Goal: Task Accomplishment & Management: Use online tool/utility

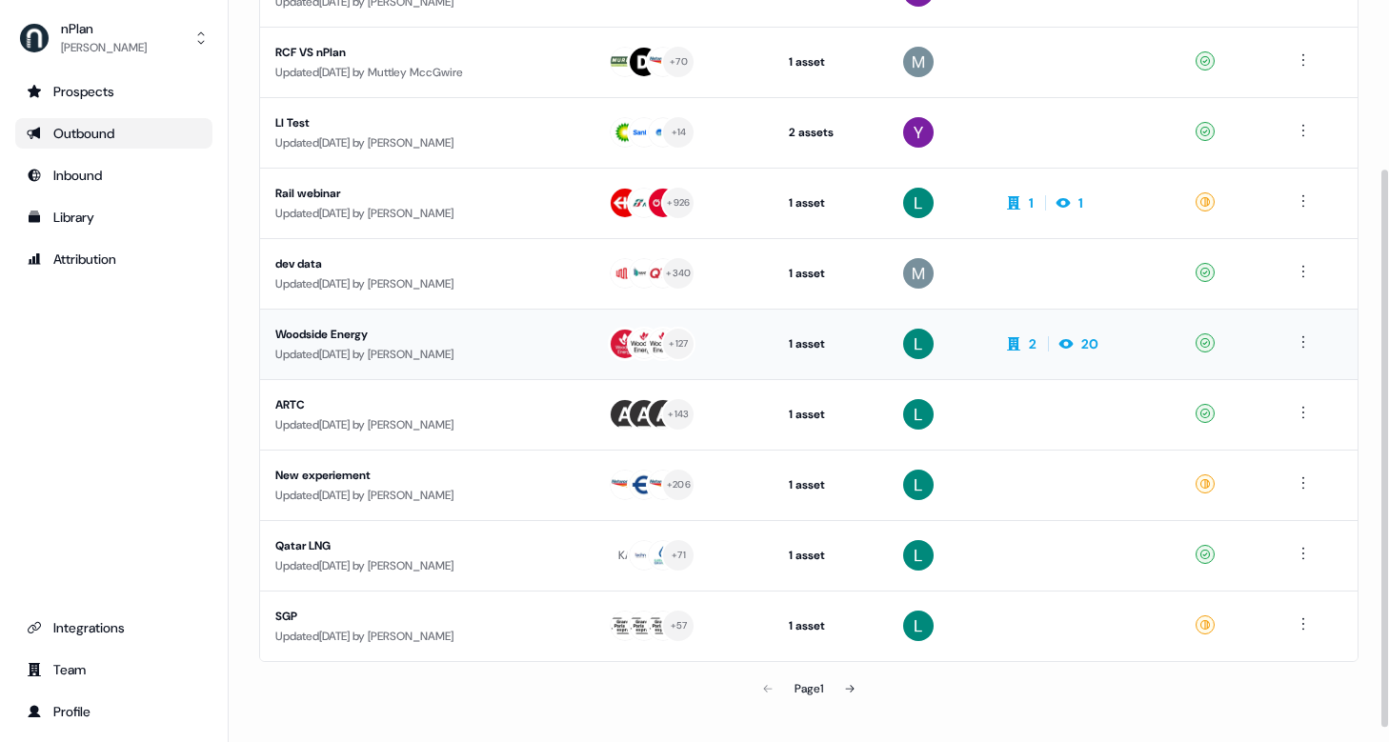
scroll to position [225, 0]
click at [853, 685] on icon at bounding box center [849, 687] width 11 height 11
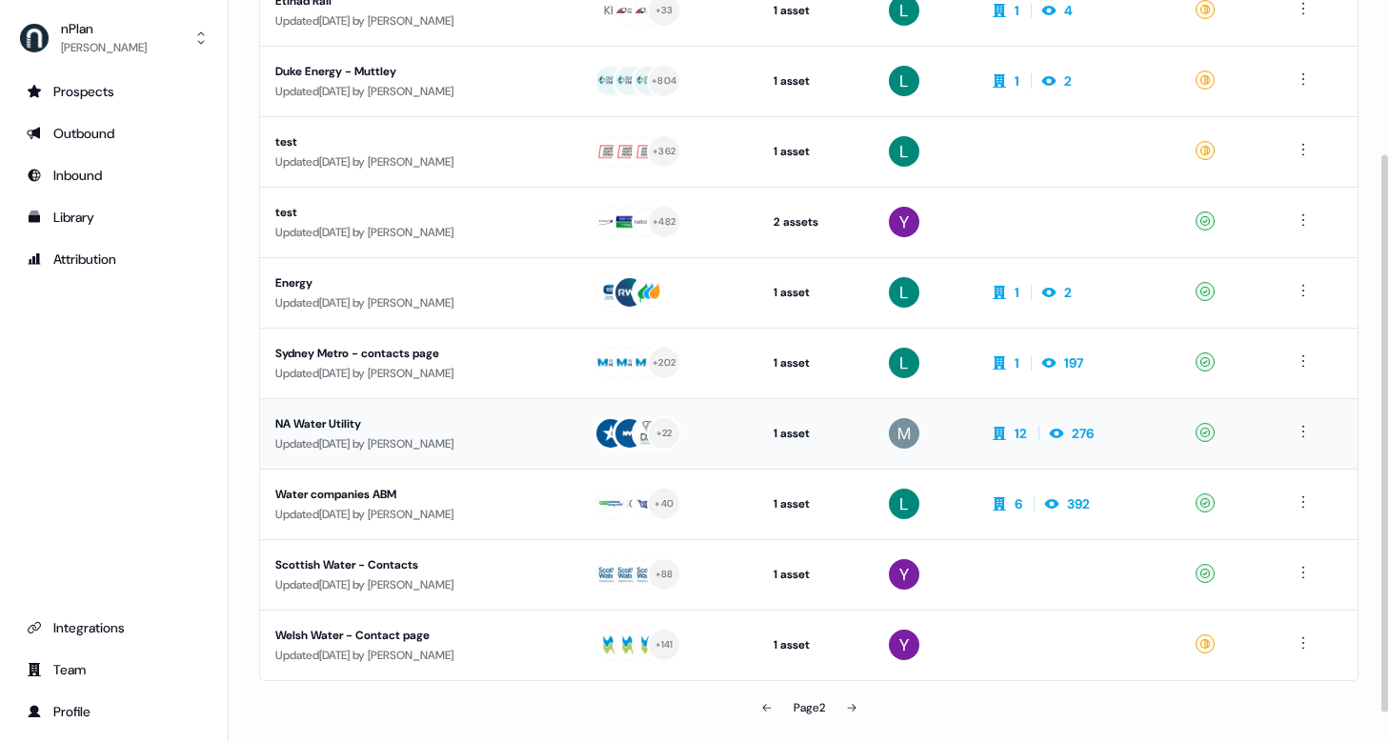
scroll to position [211, 0]
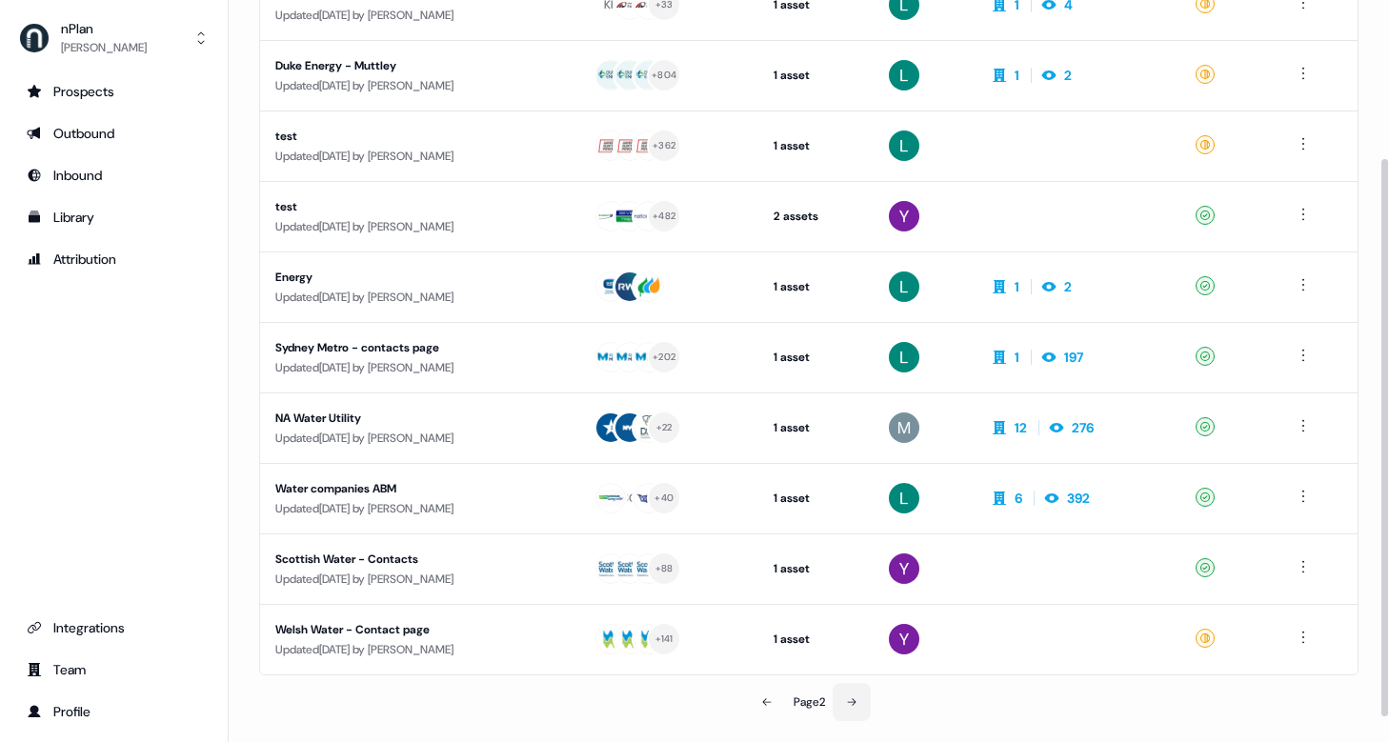
click at [850, 695] on button at bounding box center [852, 702] width 38 height 38
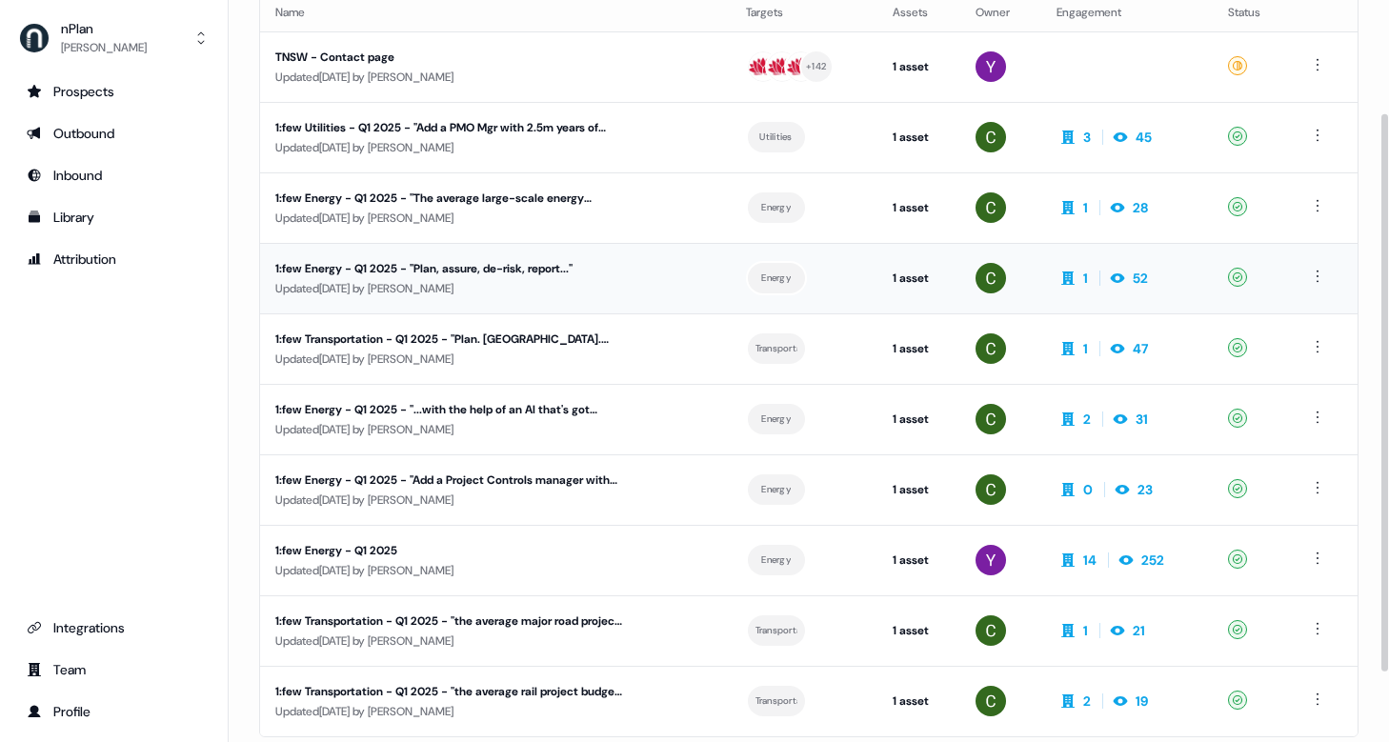
scroll to position [147, 0]
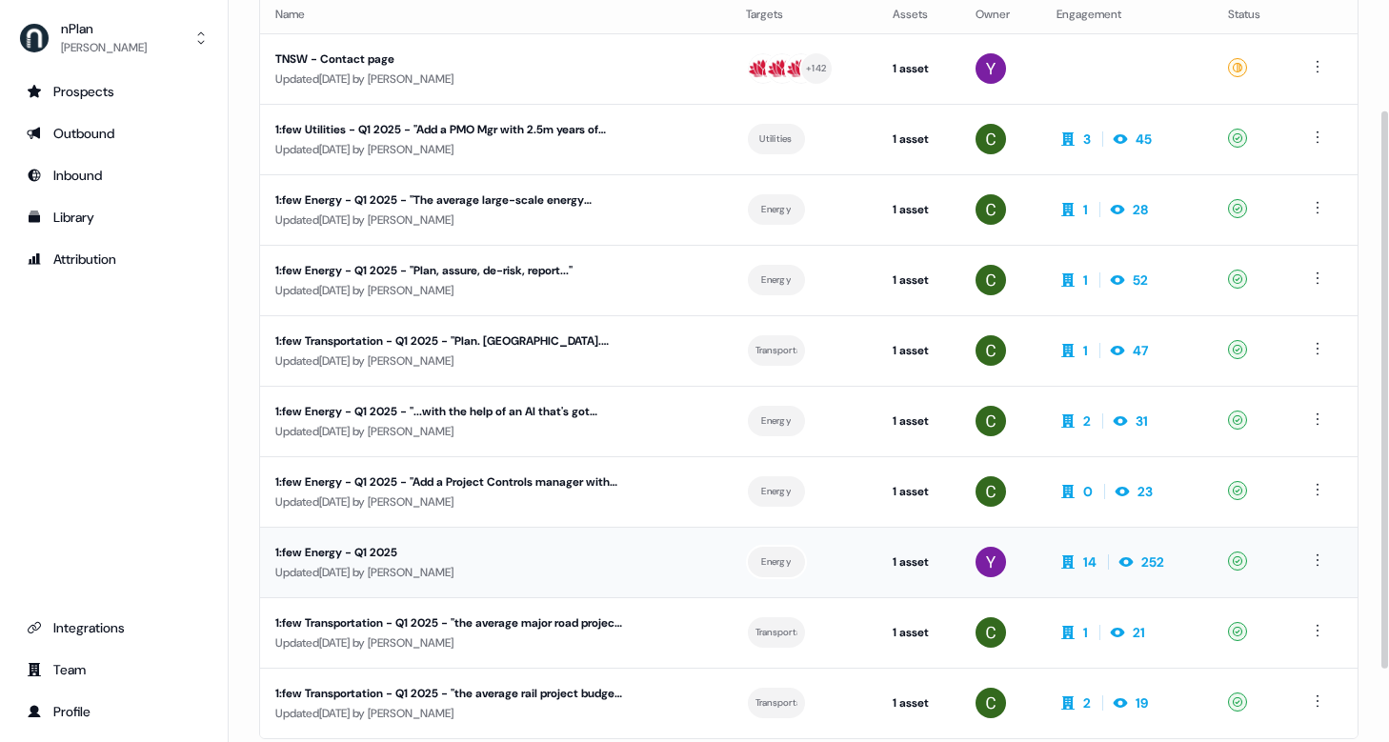
click at [375, 546] on div "1:few Energy - Q1 2025" at bounding box center [449, 552] width 348 height 19
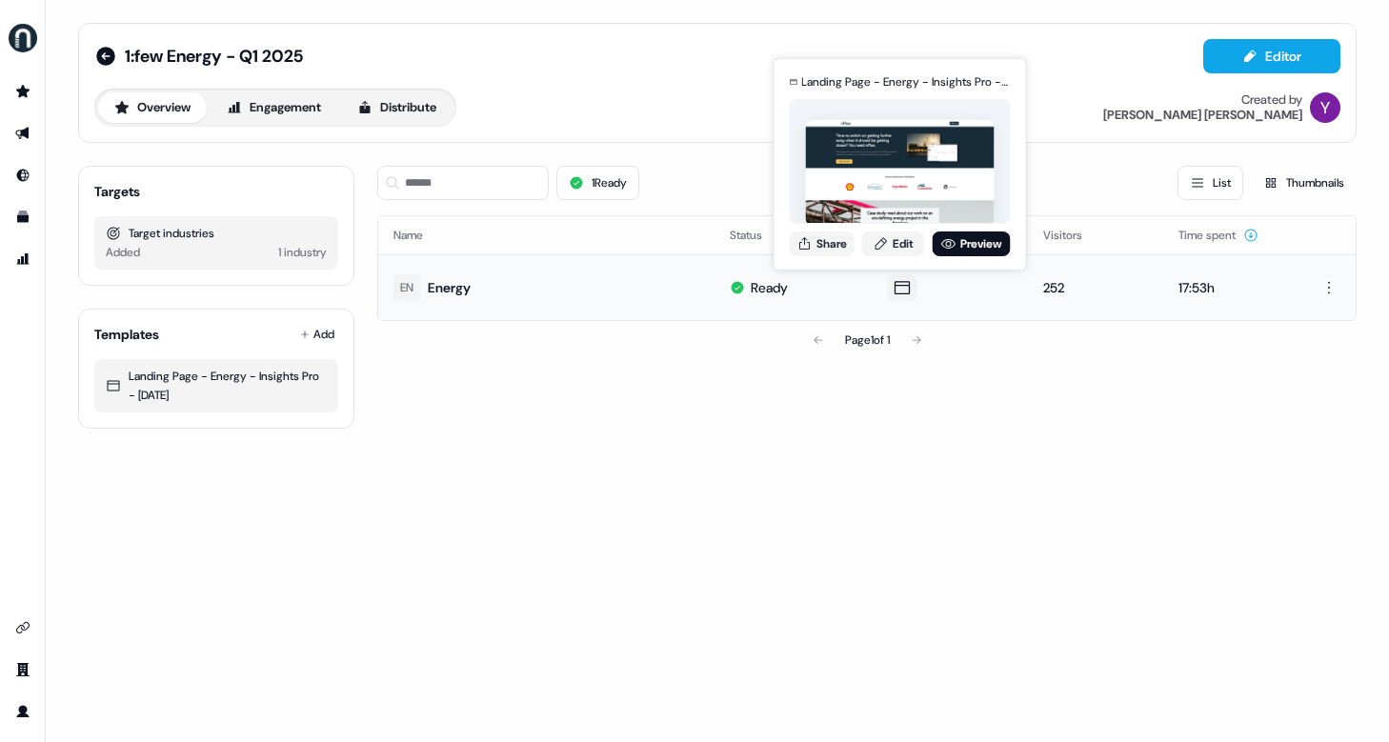
click at [902, 282] on icon at bounding box center [902, 287] width 23 height 19
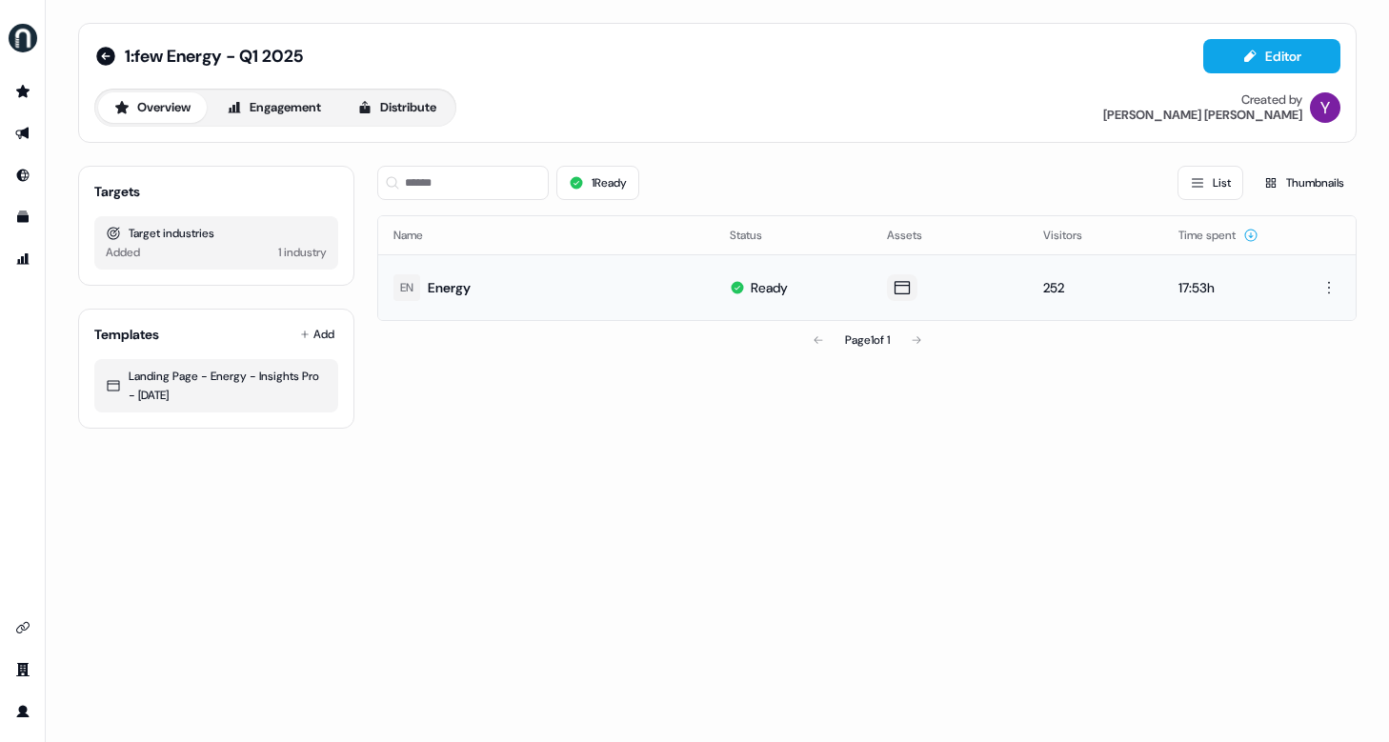
click at [902, 282] on icon at bounding box center [902, 287] width 23 height 19
click at [1278, 58] on button "Editor" at bounding box center [1271, 56] width 137 height 34
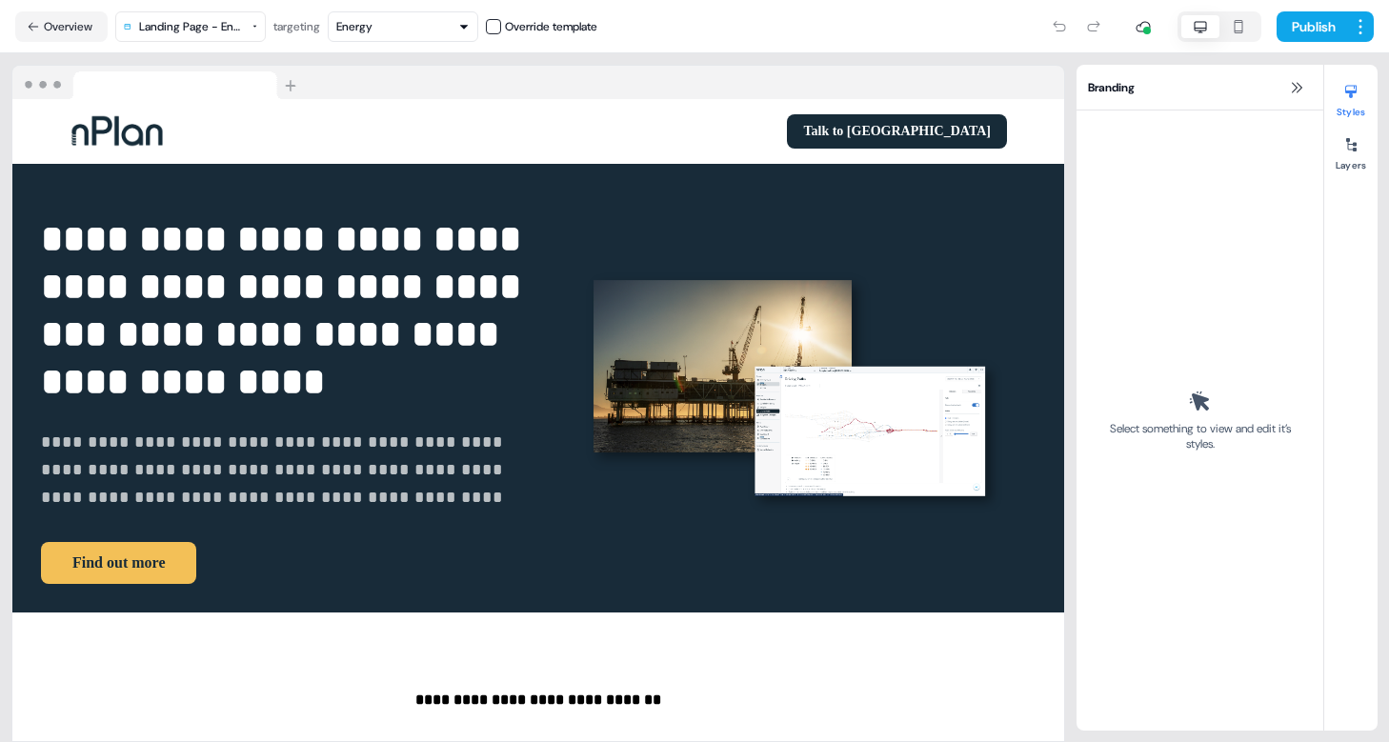
click at [403, 40] on button "Energy" at bounding box center [403, 26] width 151 height 30
click at [47, 21] on button "Overview" at bounding box center [61, 26] width 92 height 30
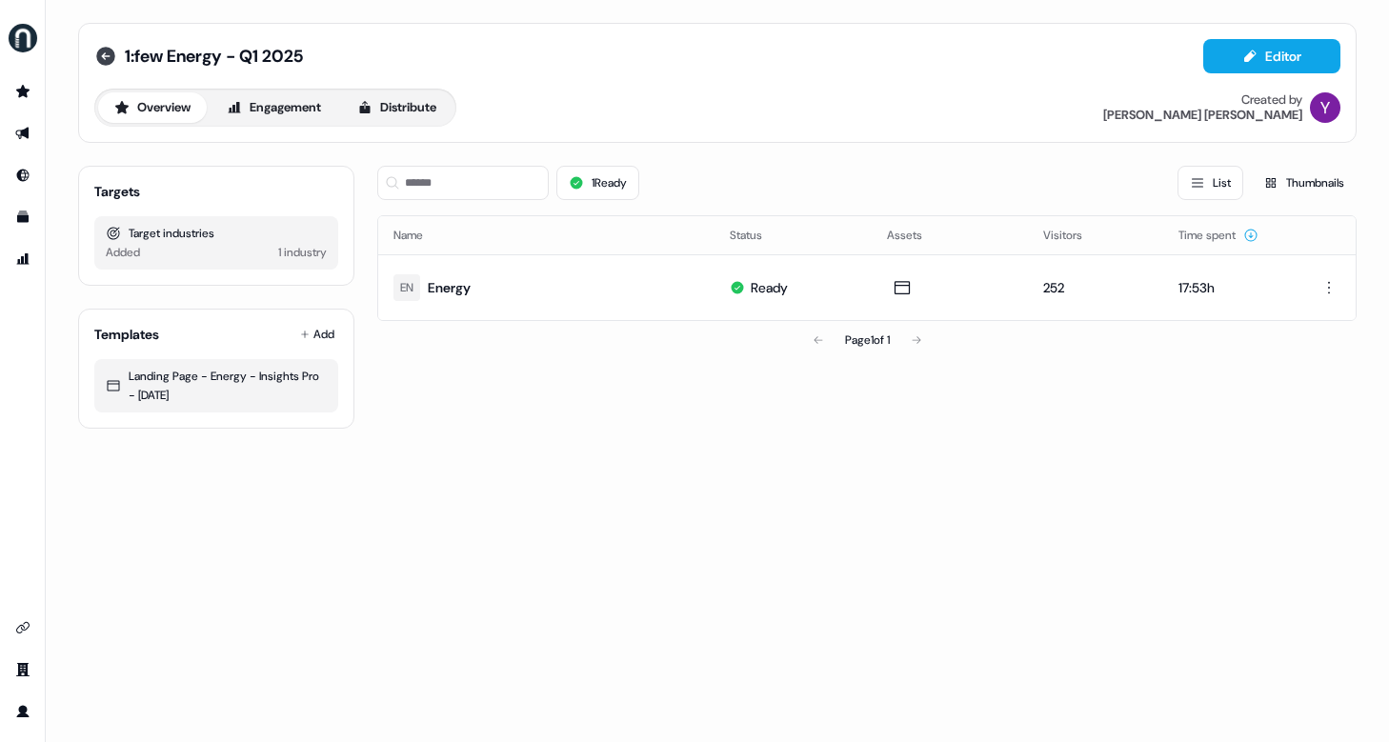
click at [111, 53] on icon at bounding box center [105, 56] width 19 height 19
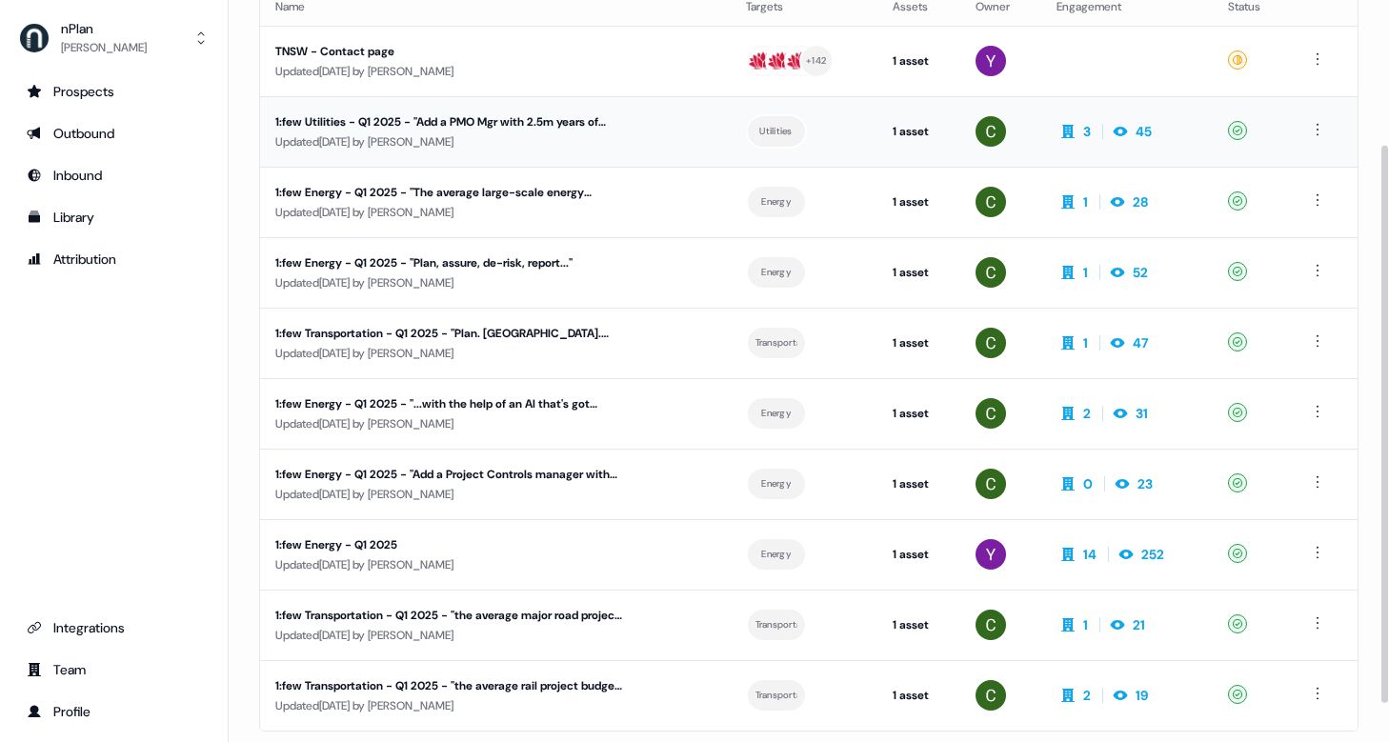
scroll to position [242, 0]
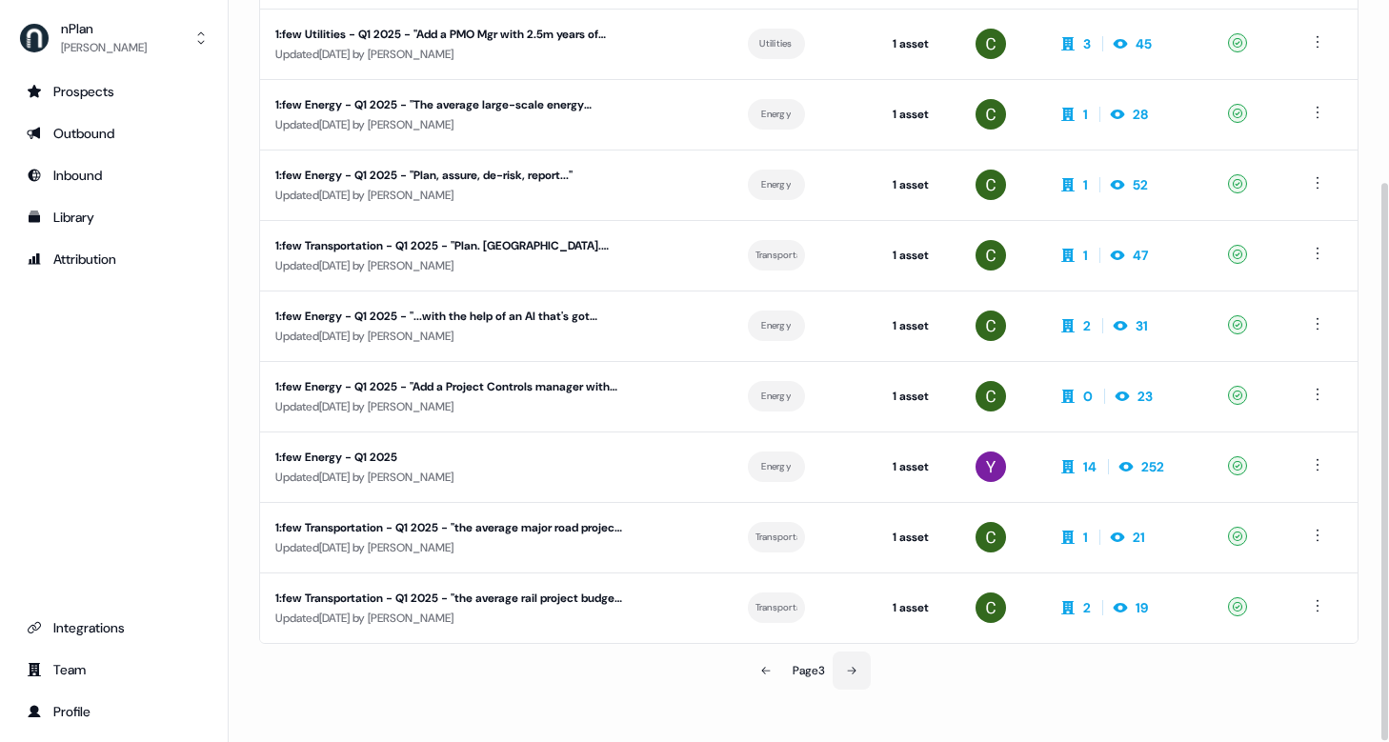
click at [854, 680] on button at bounding box center [852, 671] width 38 height 38
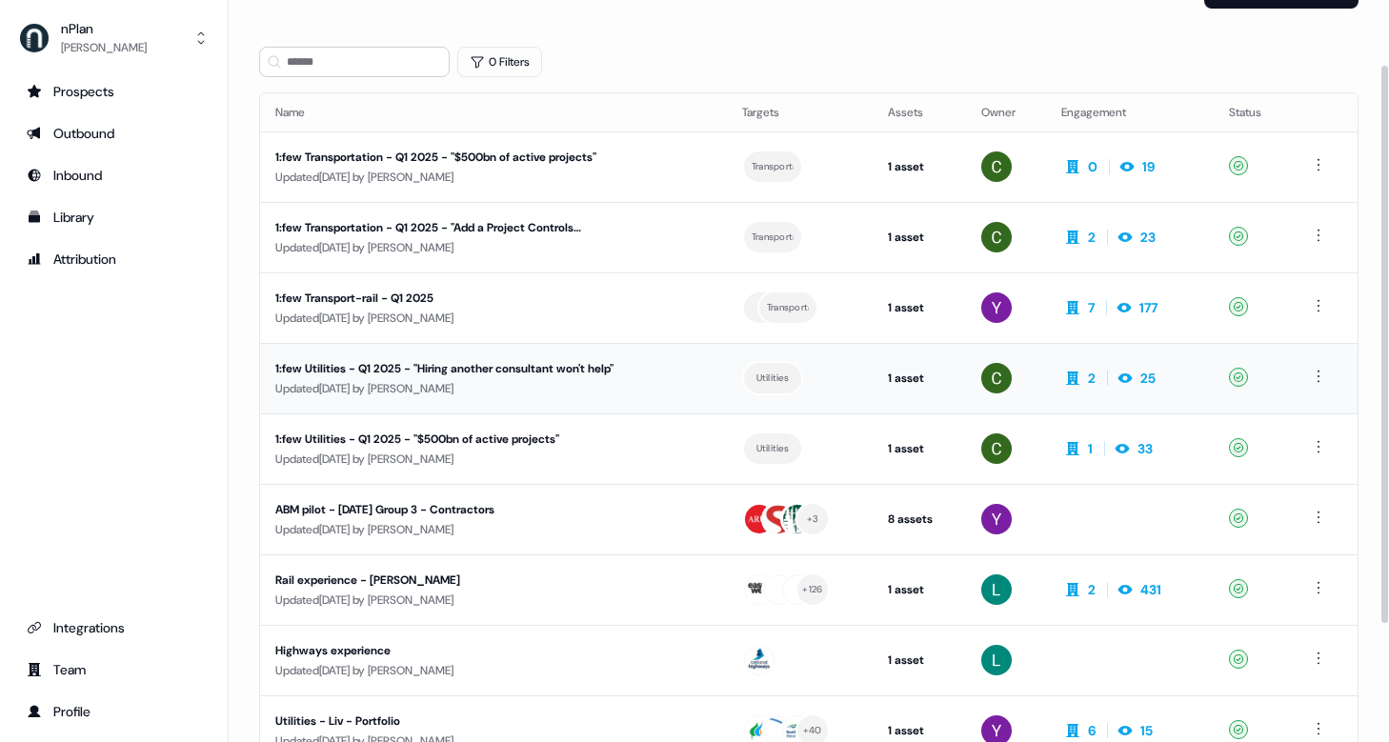
scroll to position [242, 0]
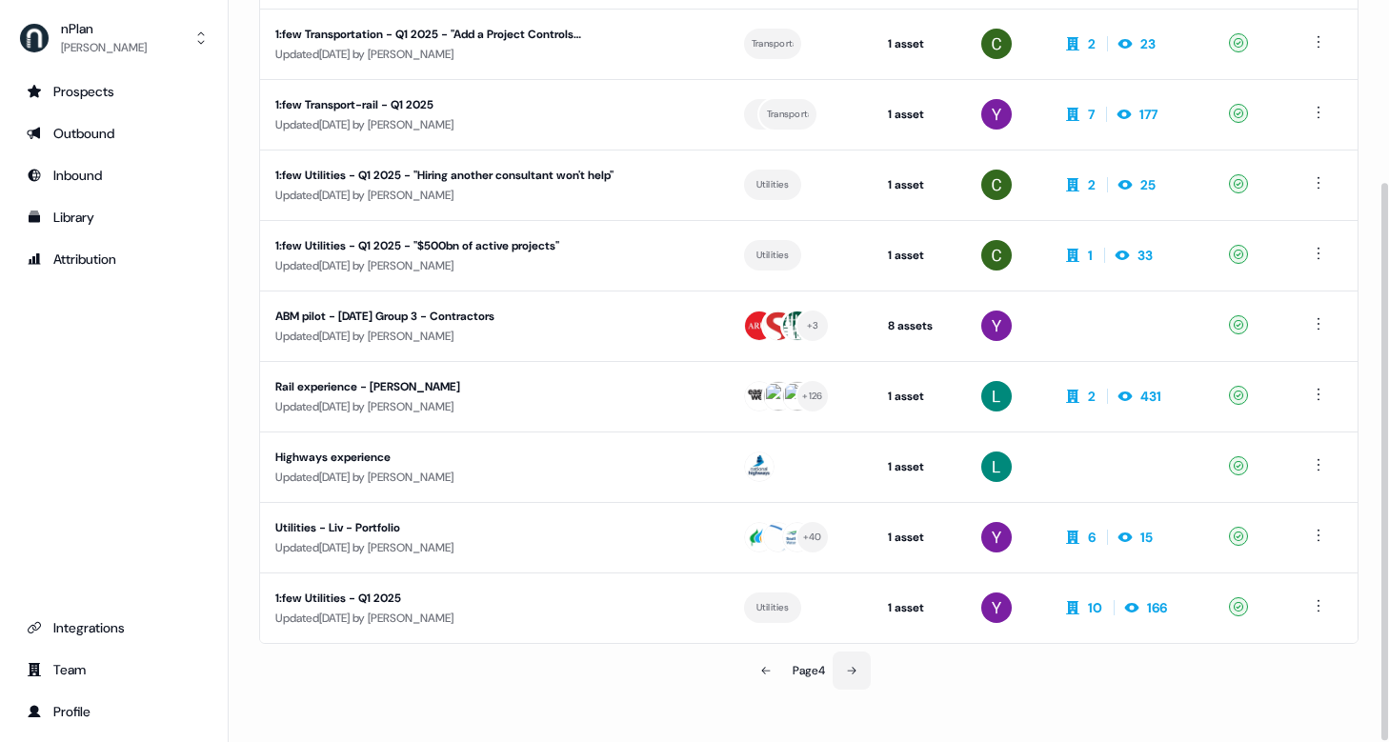
click at [857, 673] on icon at bounding box center [851, 670] width 11 height 11
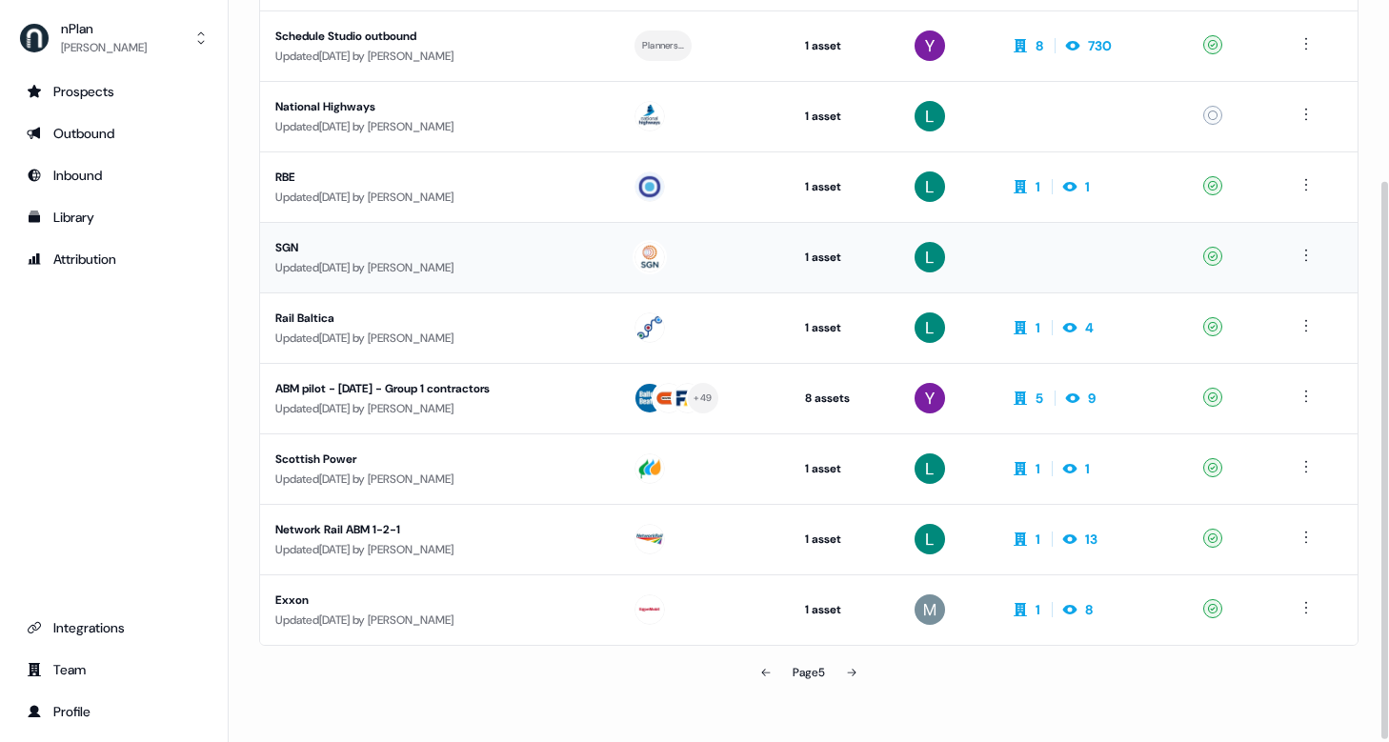
scroll to position [242, 0]
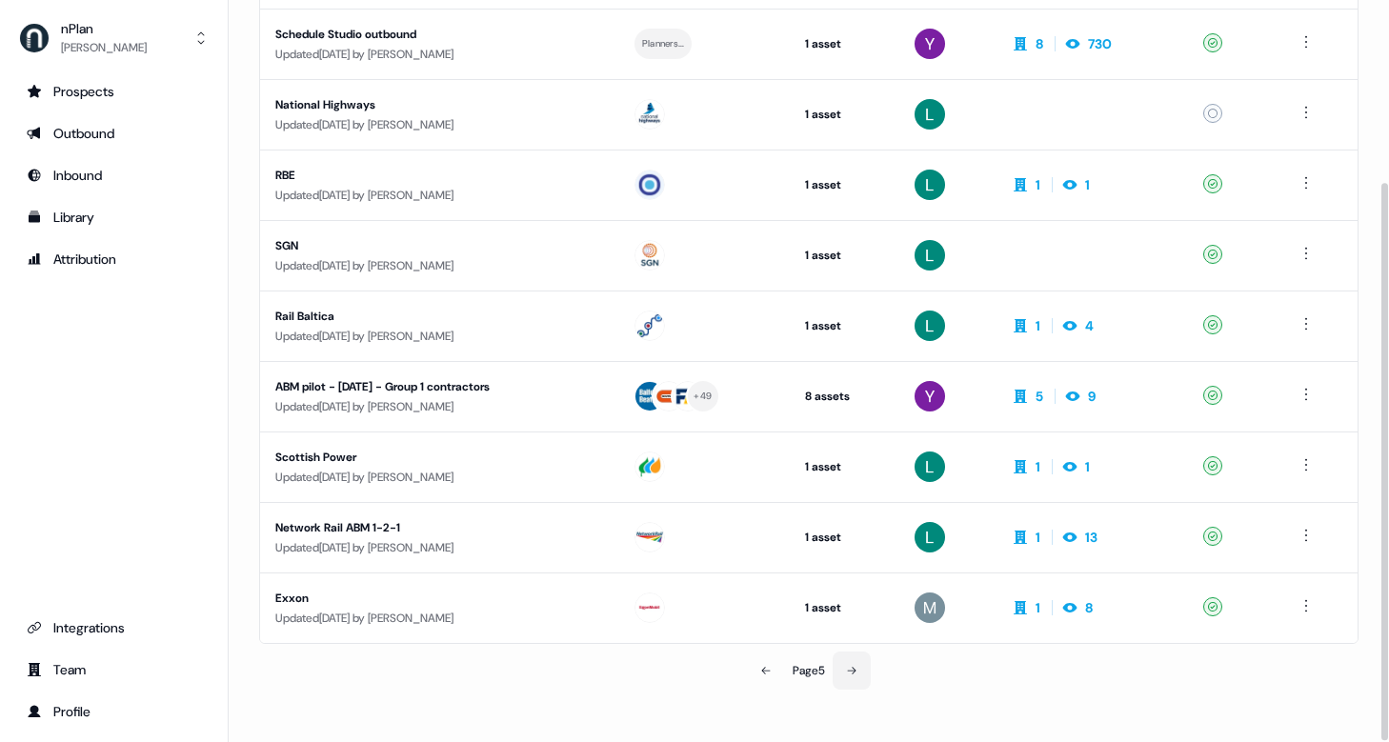
click at [850, 669] on icon at bounding box center [851, 670] width 11 height 11
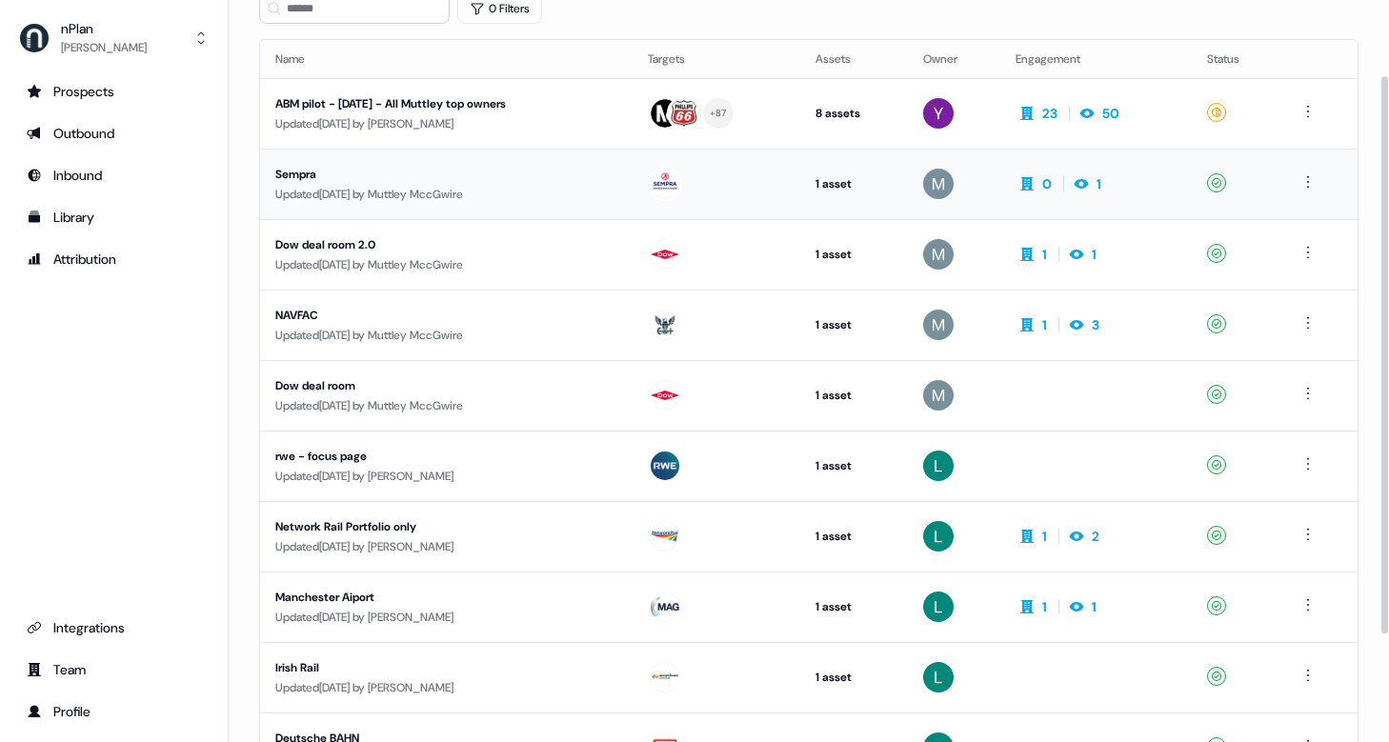
scroll to position [98, 0]
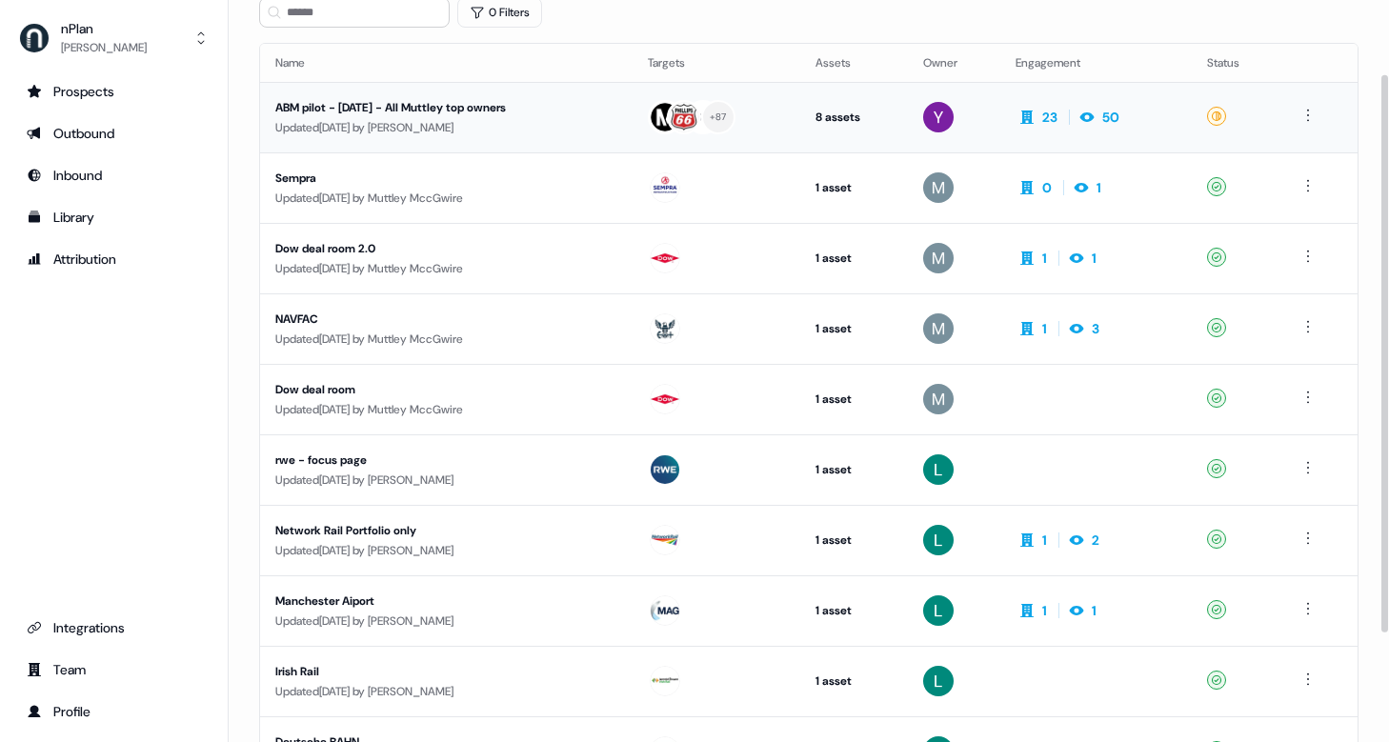
click at [473, 112] on div "ABM pilot - [DATE] - All Muttley top owners" at bounding box center [446, 107] width 342 height 19
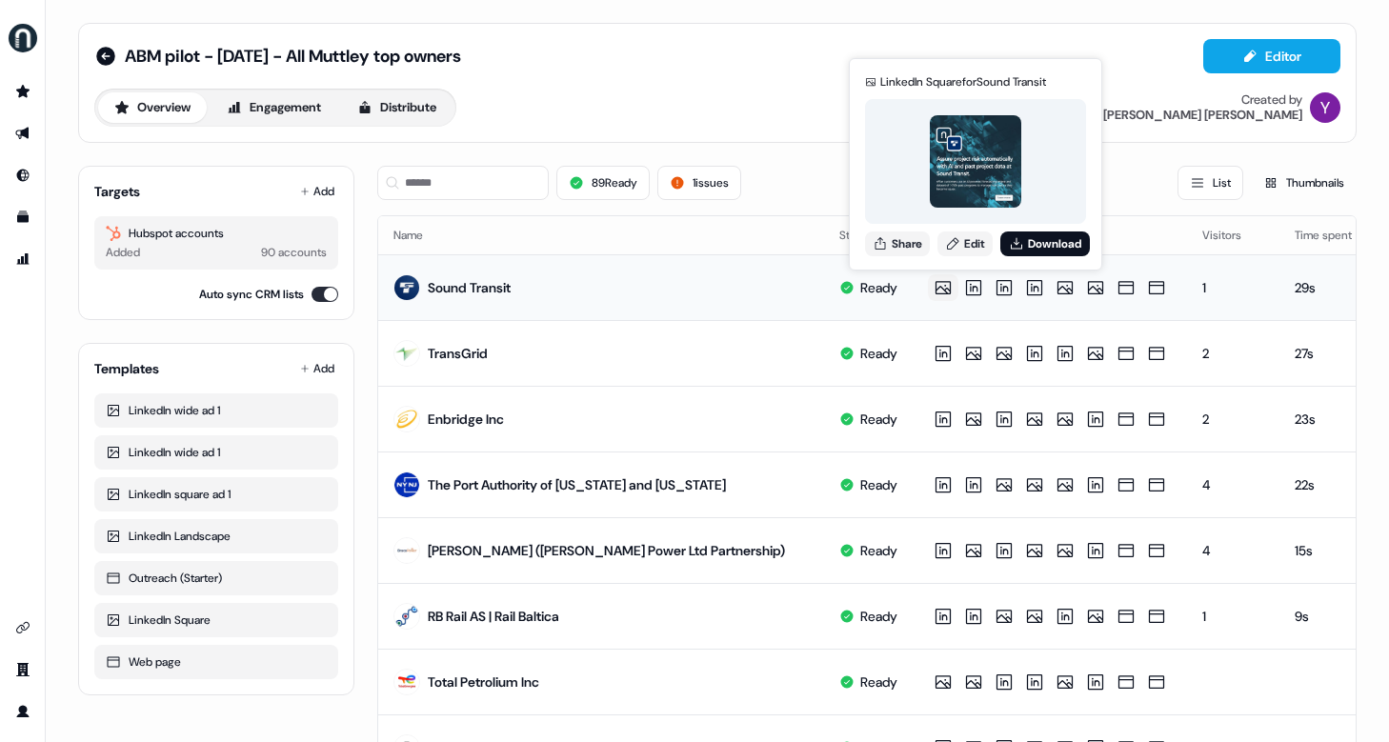
click at [955, 290] on icon at bounding box center [943, 287] width 23 height 19
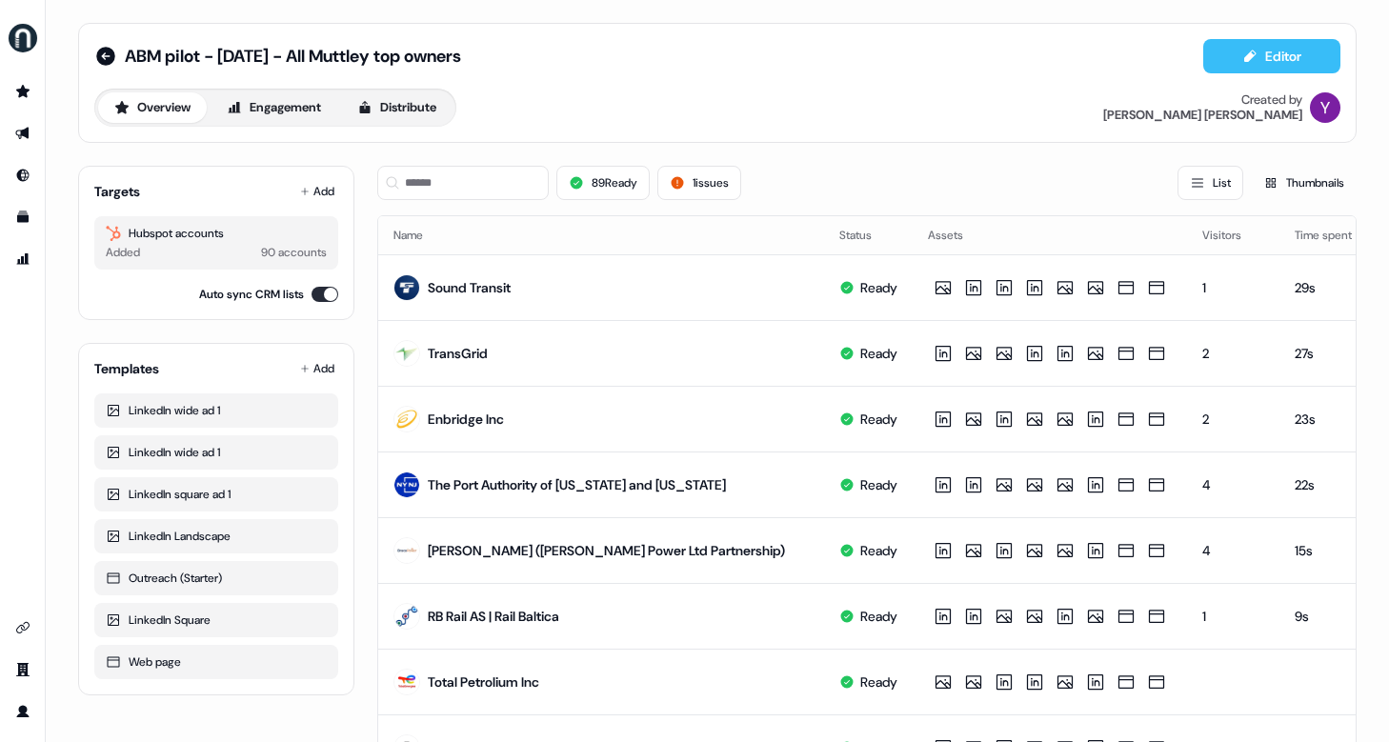
click at [1282, 52] on button "Editor" at bounding box center [1271, 56] width 137 height 34
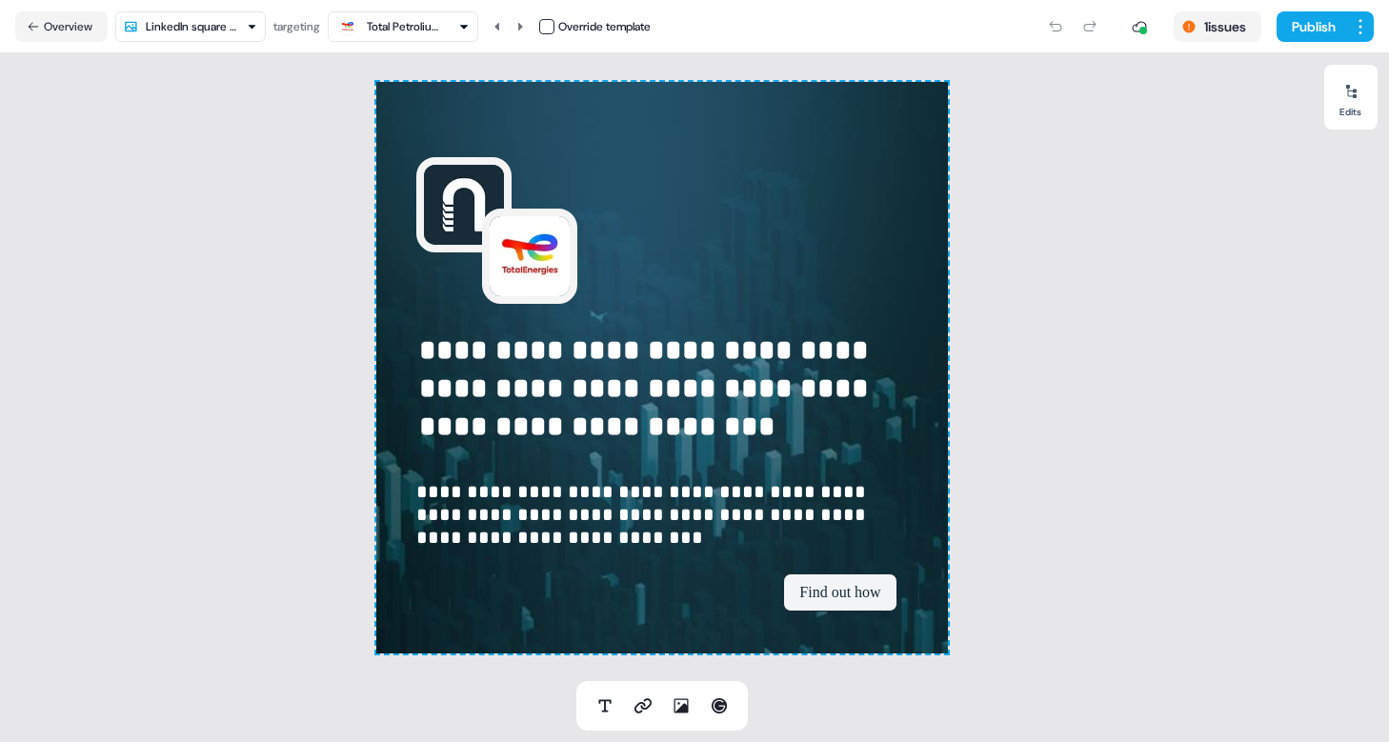
click at [232, 16] on html "**********" at bounding box center [694, 371] width 1389 height 742
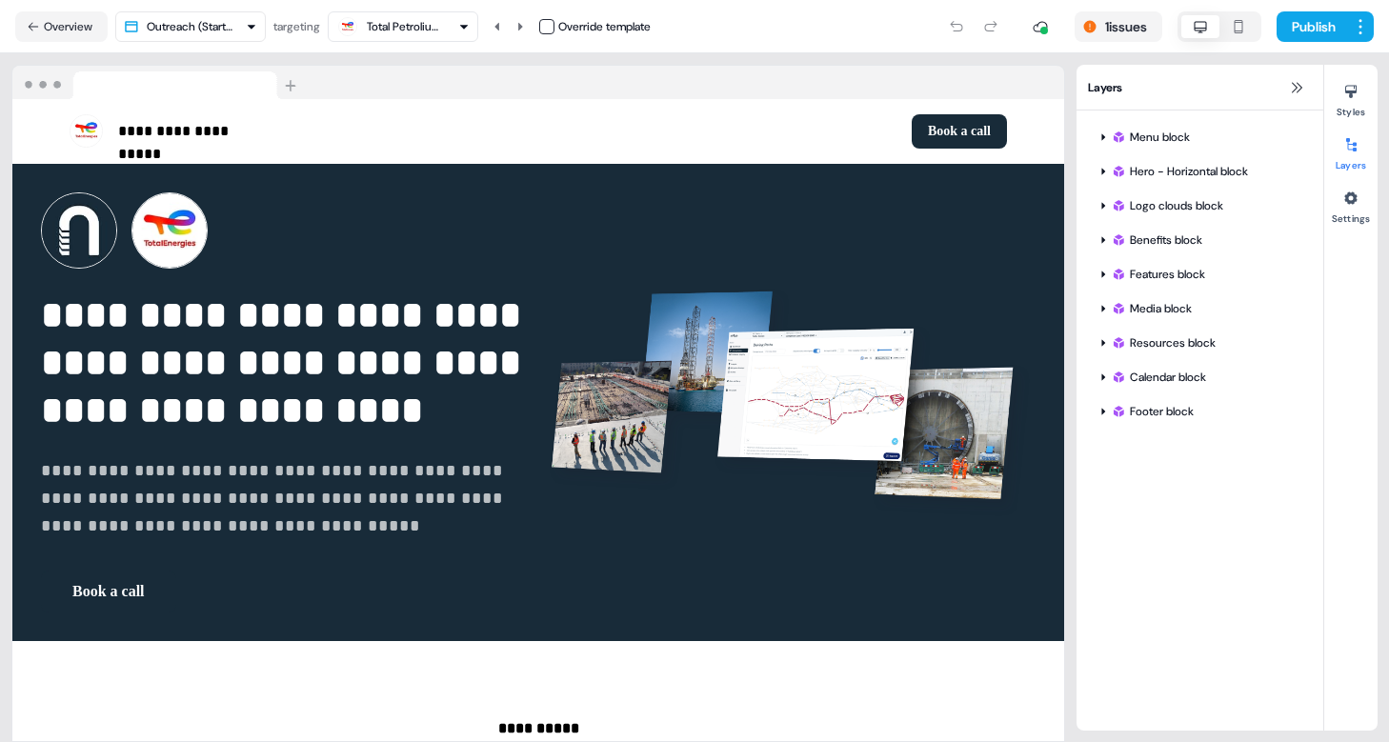
click at [466, 33] on div "Total Petrolium Inc" at bounding box center [402, 26] width 133 height 23
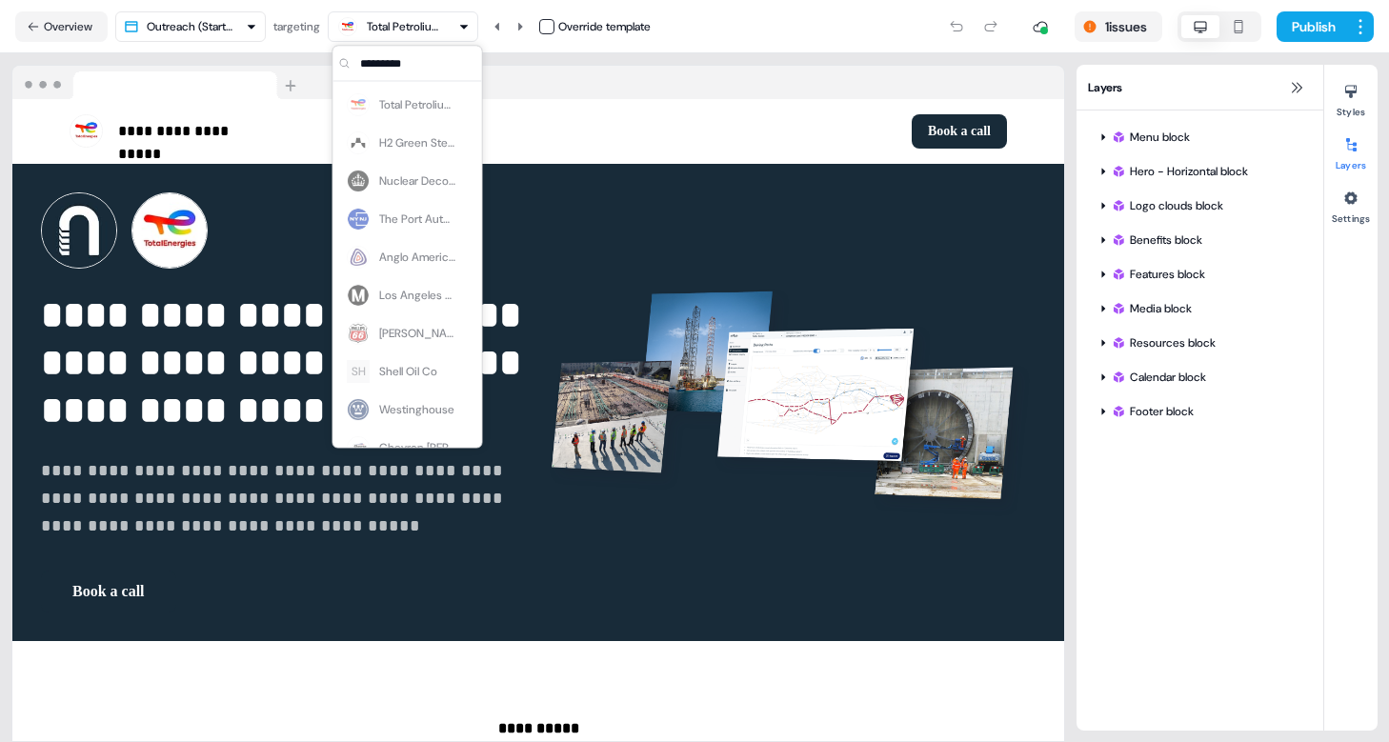
click at [405, 51] on input "text" at bounding box center [419, 64] width 126 height 34
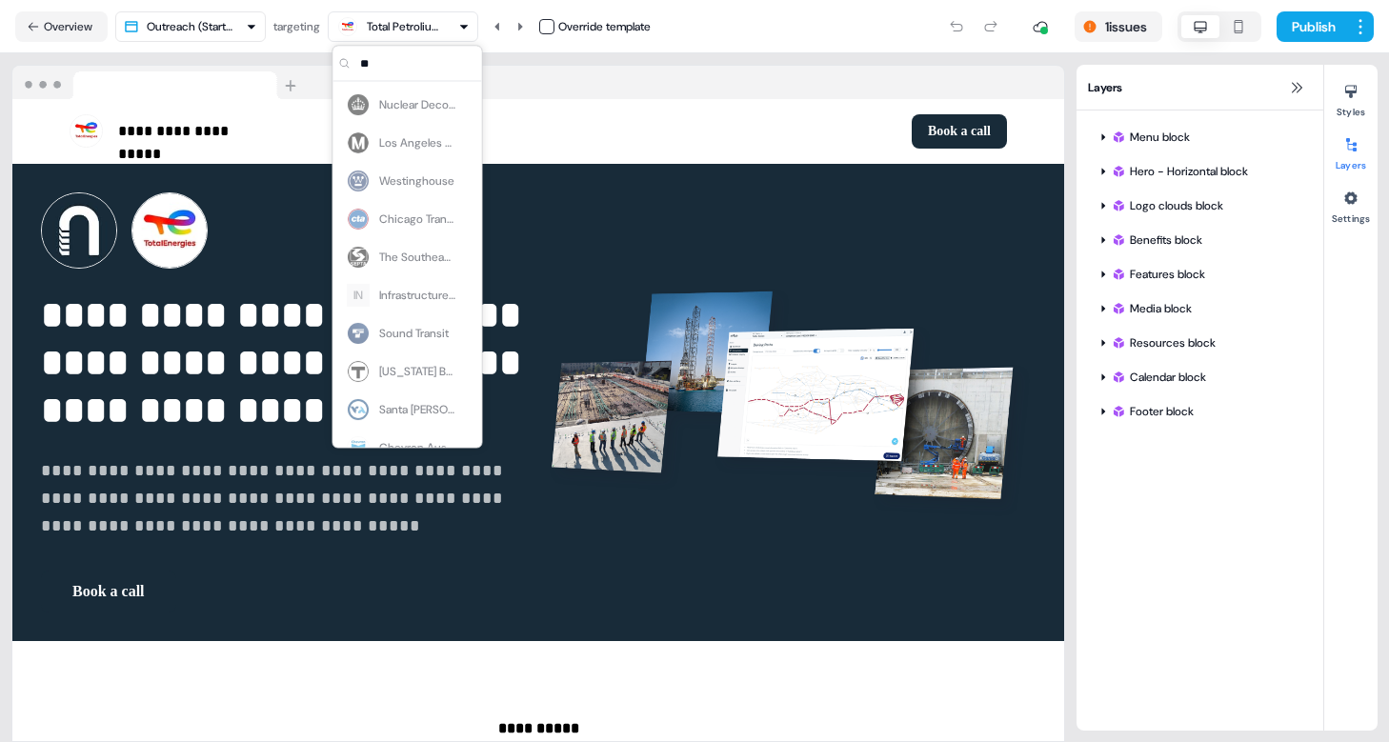
type input "**"
click at [403, 107] on div "Nuclear Decommissioning Authority Los Angeles County Metropolitan Transportatio…" at bounding box center [407, 524] width 141 height 877
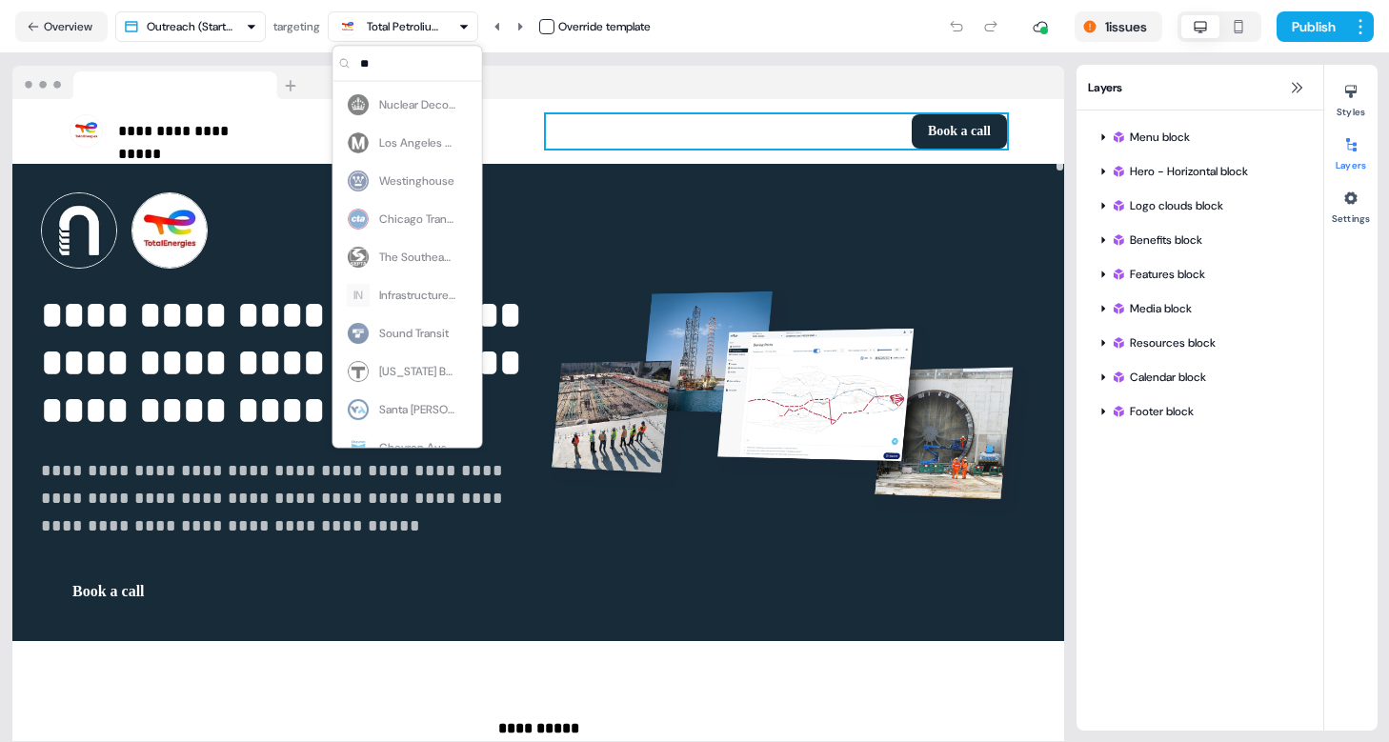
click at [593, 115] on div "Book a call To pick up a draggable item, press the space bar. While dragging, u…" at bounding box center [776, 131] width 461 height 34
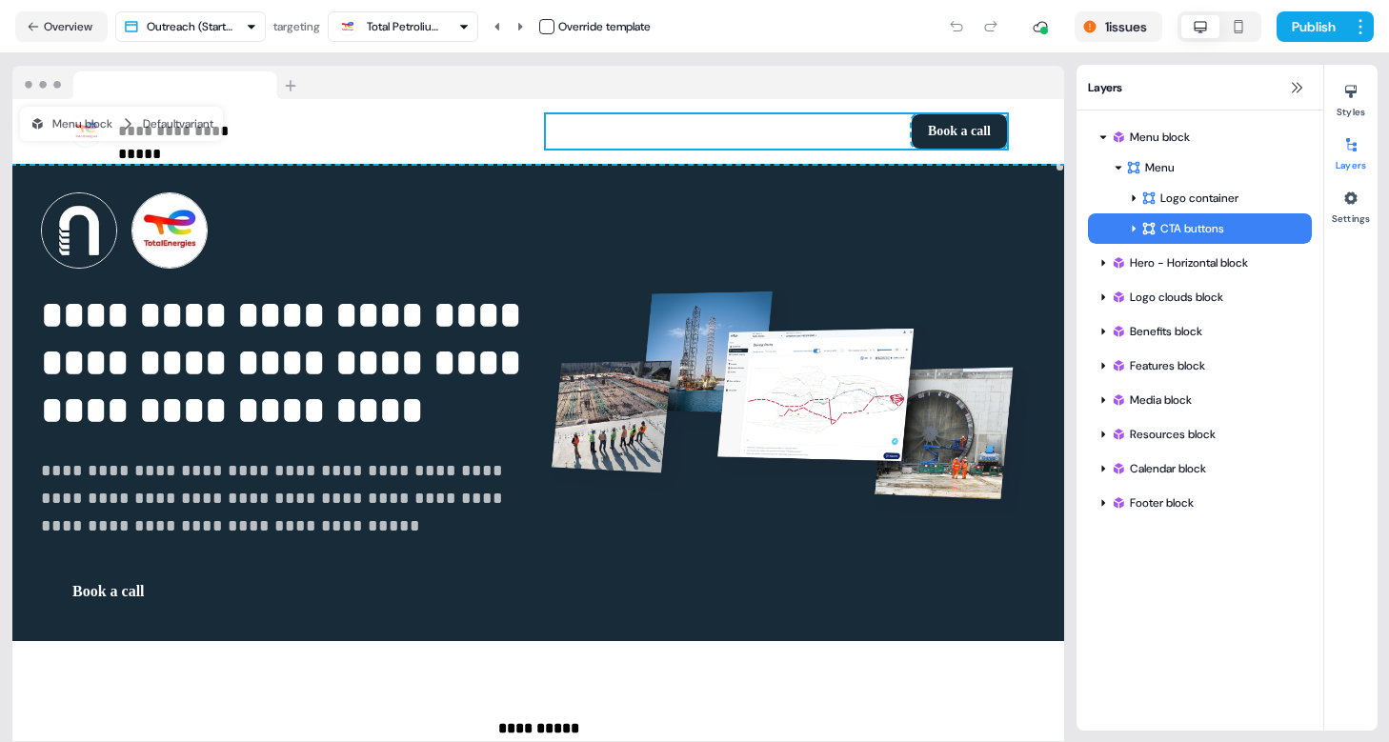
click at [255, 26] on html "**********" at bounding box center [694, 371] width 1389 height 742
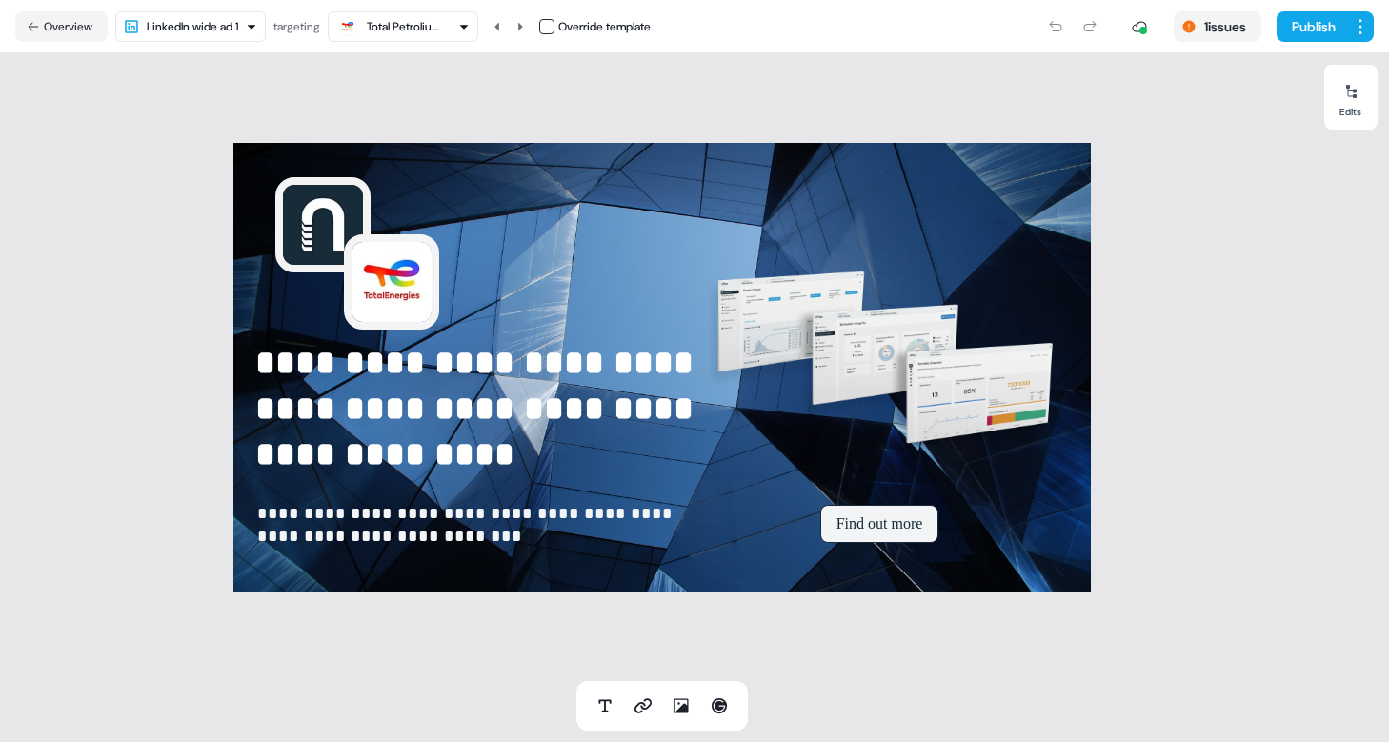
click at [429, 23] on div "Total Petrolium Inc" at bounding box center [405, 26] width 76 height 19
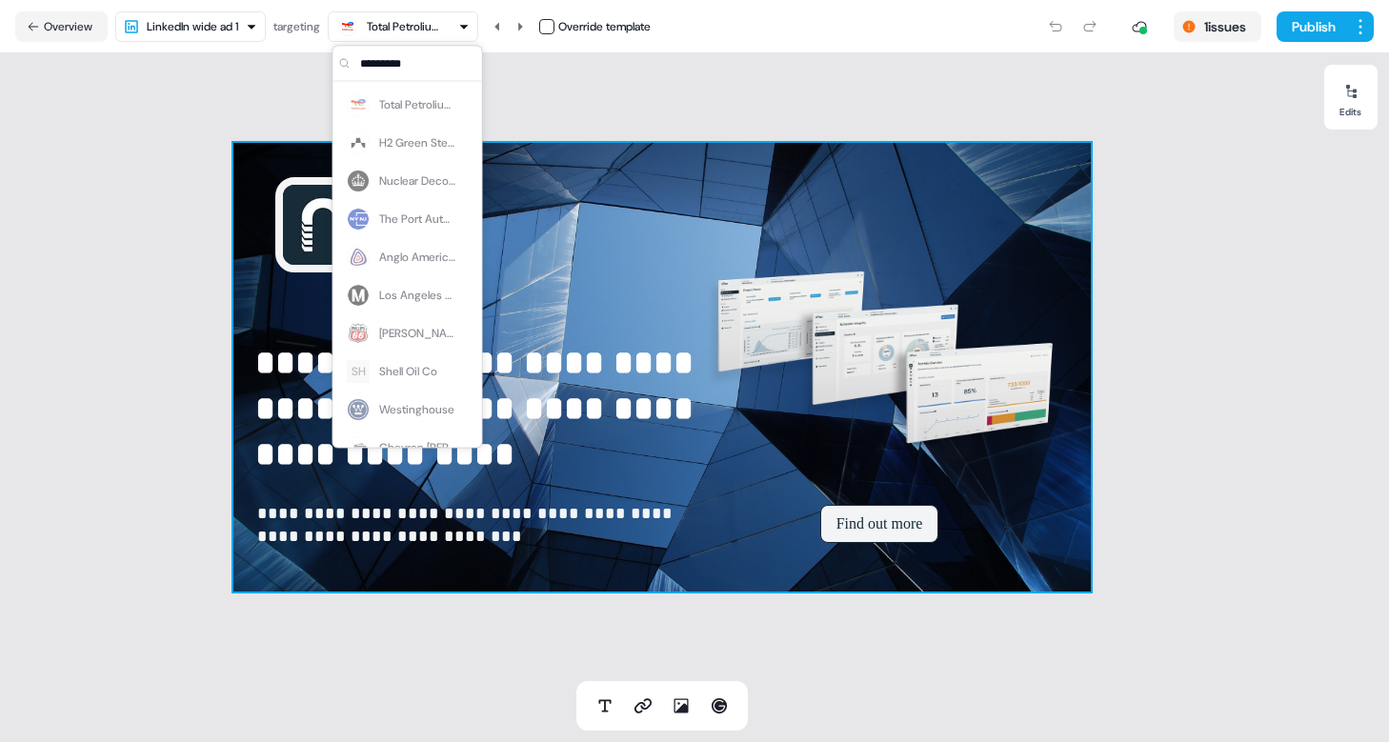
click at [585, 244] on div "**********" at bounding box center [661, 367] width 857 height 449
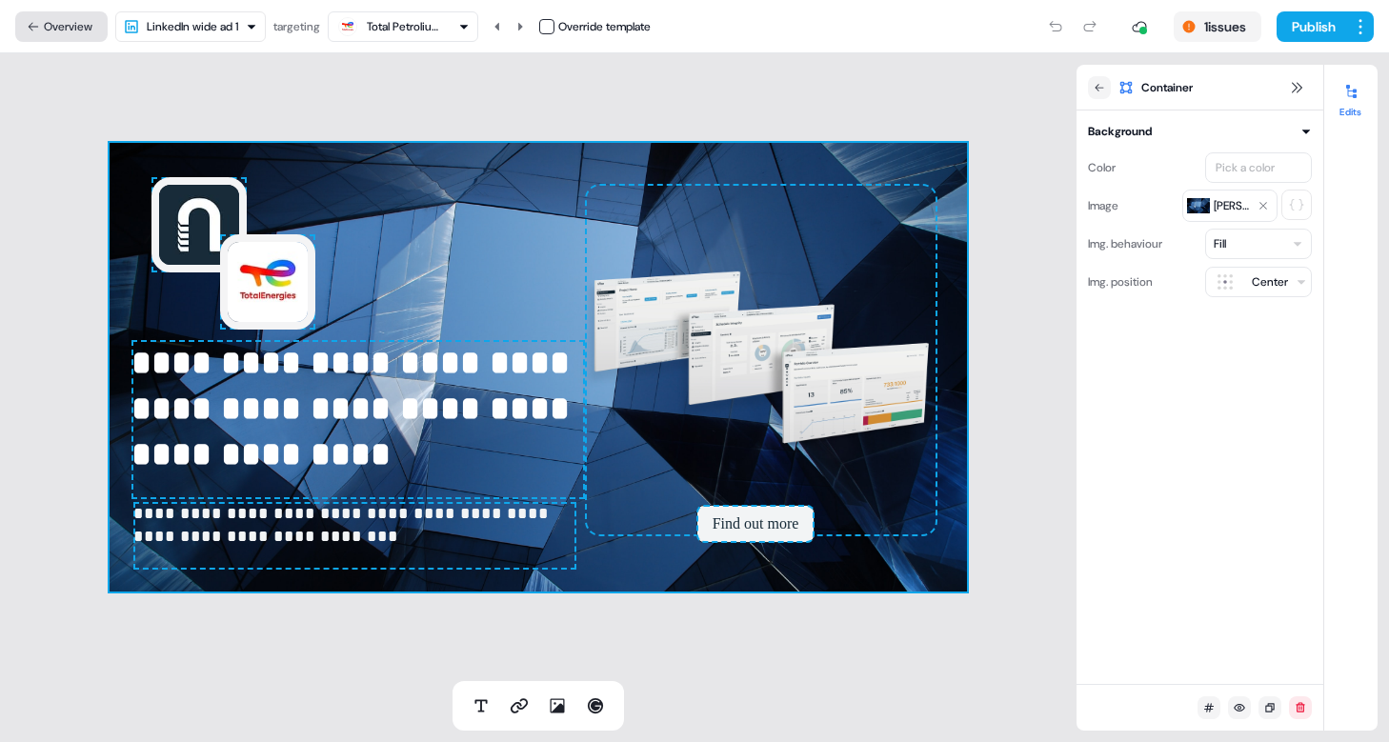
click at [72, 33] on button "Overview" at bounding box center [61, 26] width 92 height 30
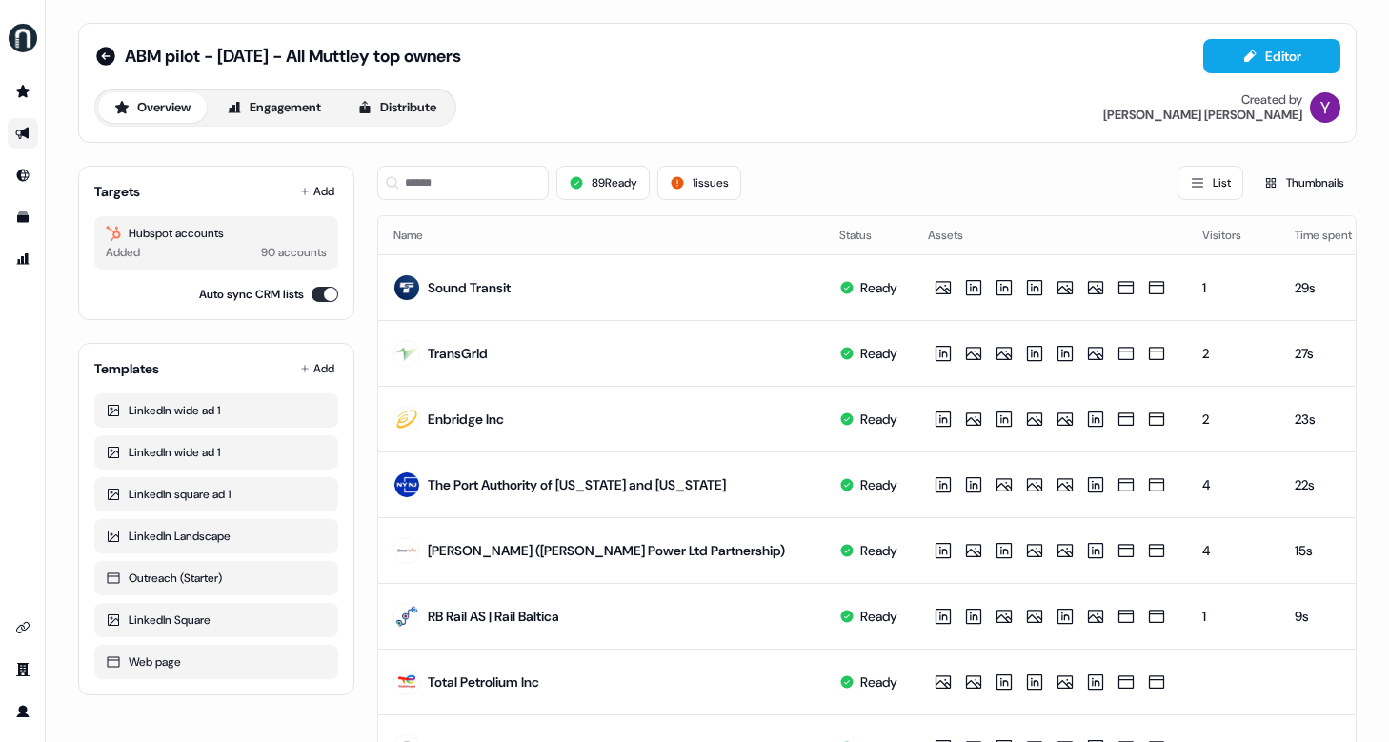
click at [846, 111] on div "Overview Engagement Distribute Created by [PERSON_NAME]" at bounding box center [717, 108] width 1246 height 38
click at [18, 264] on icon "Go to attribution" at bounding box center [22, 259] width 15 height 15
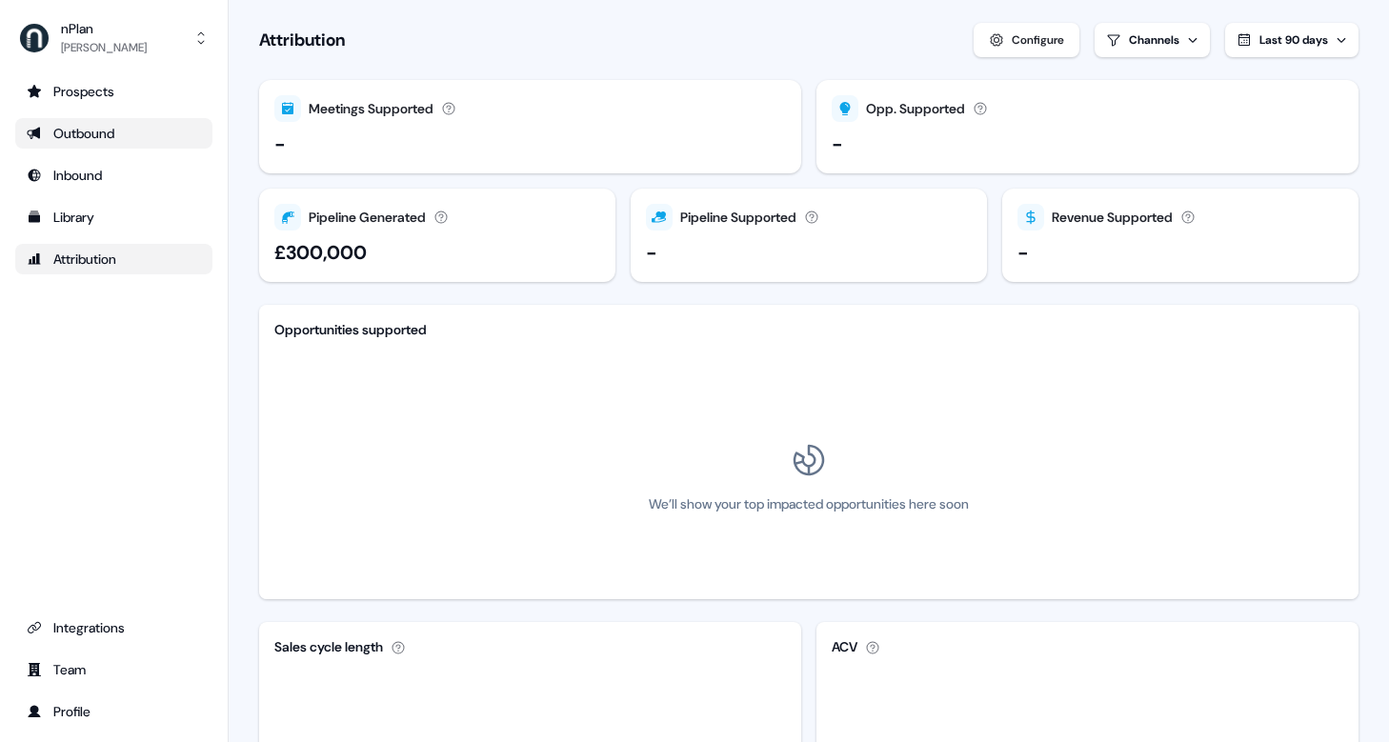
click at [95, 137] on div "Outbound" at bounding box center [114, 133] width 174 height 19
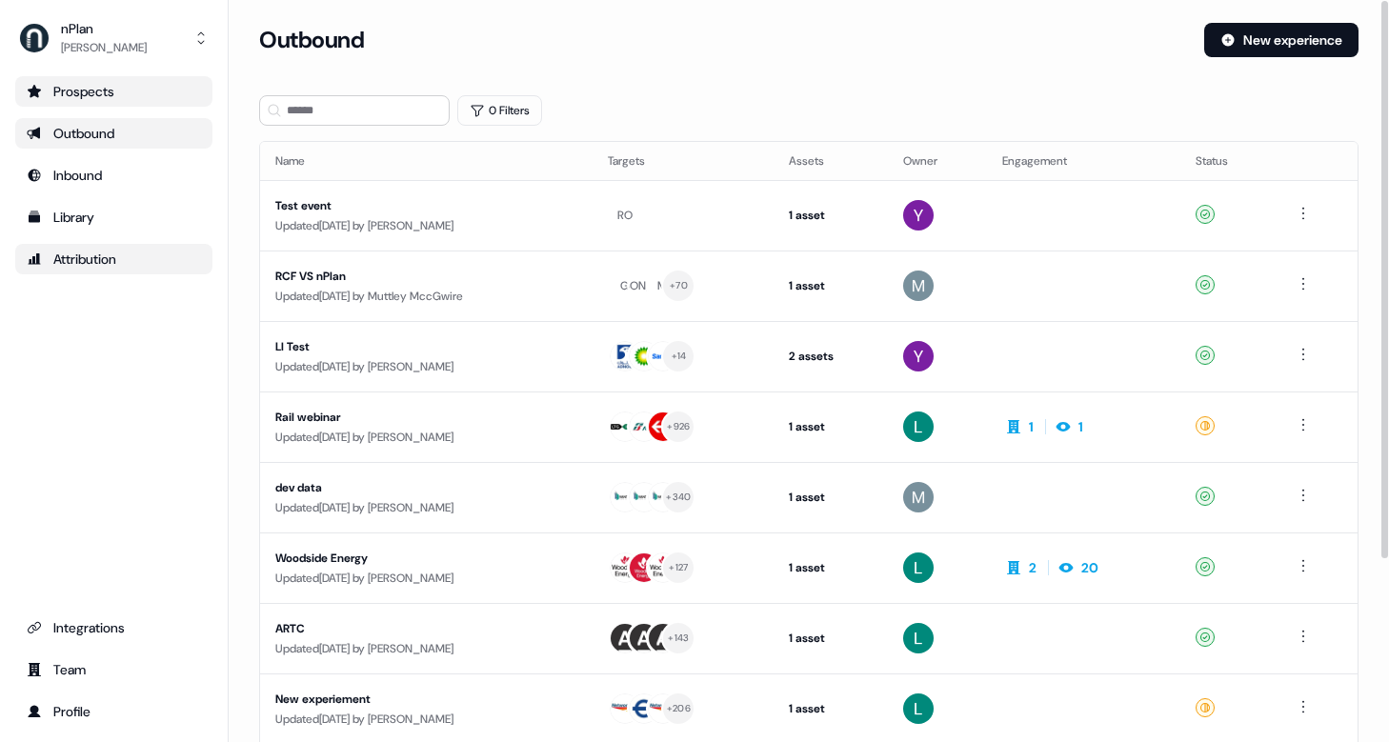
click at [125, 78] on link "Prospects" at bounding box center [113, 91] width 197 height 30
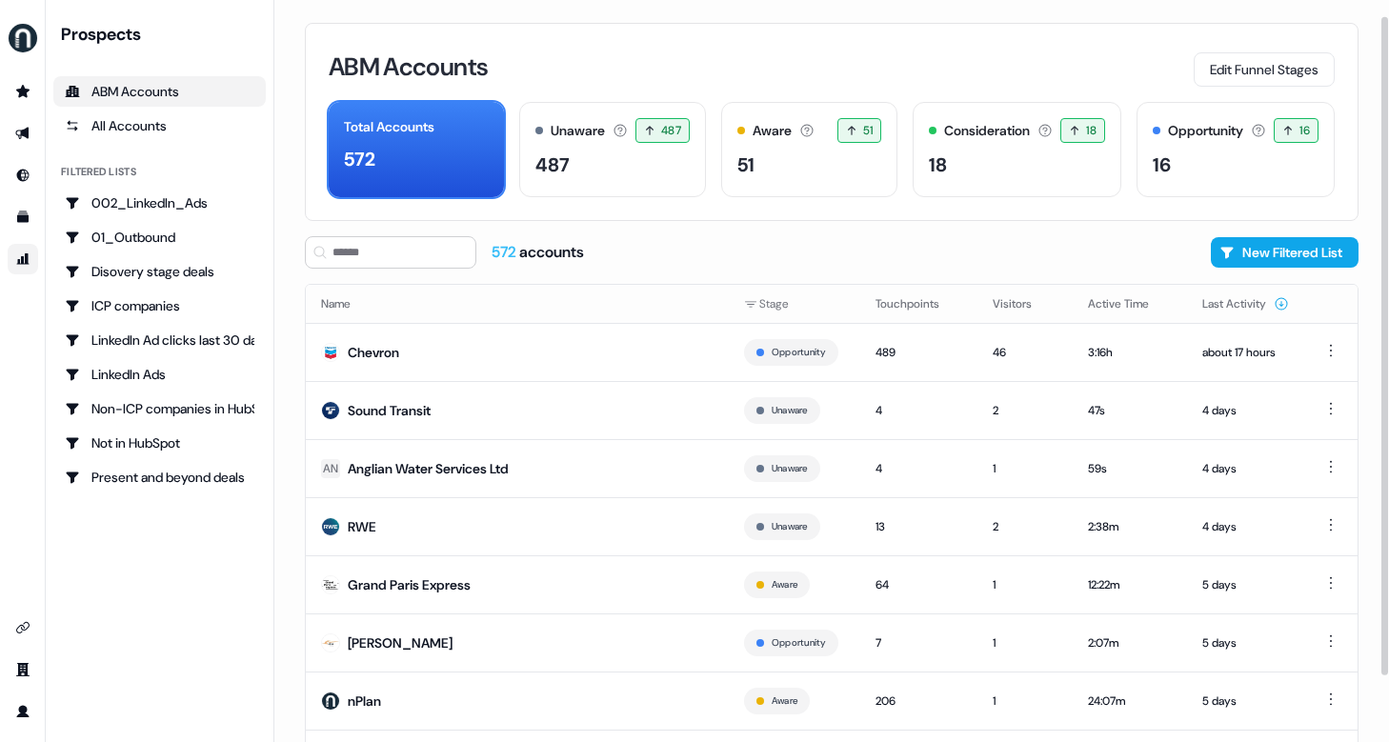
scroll to position [29, 0]
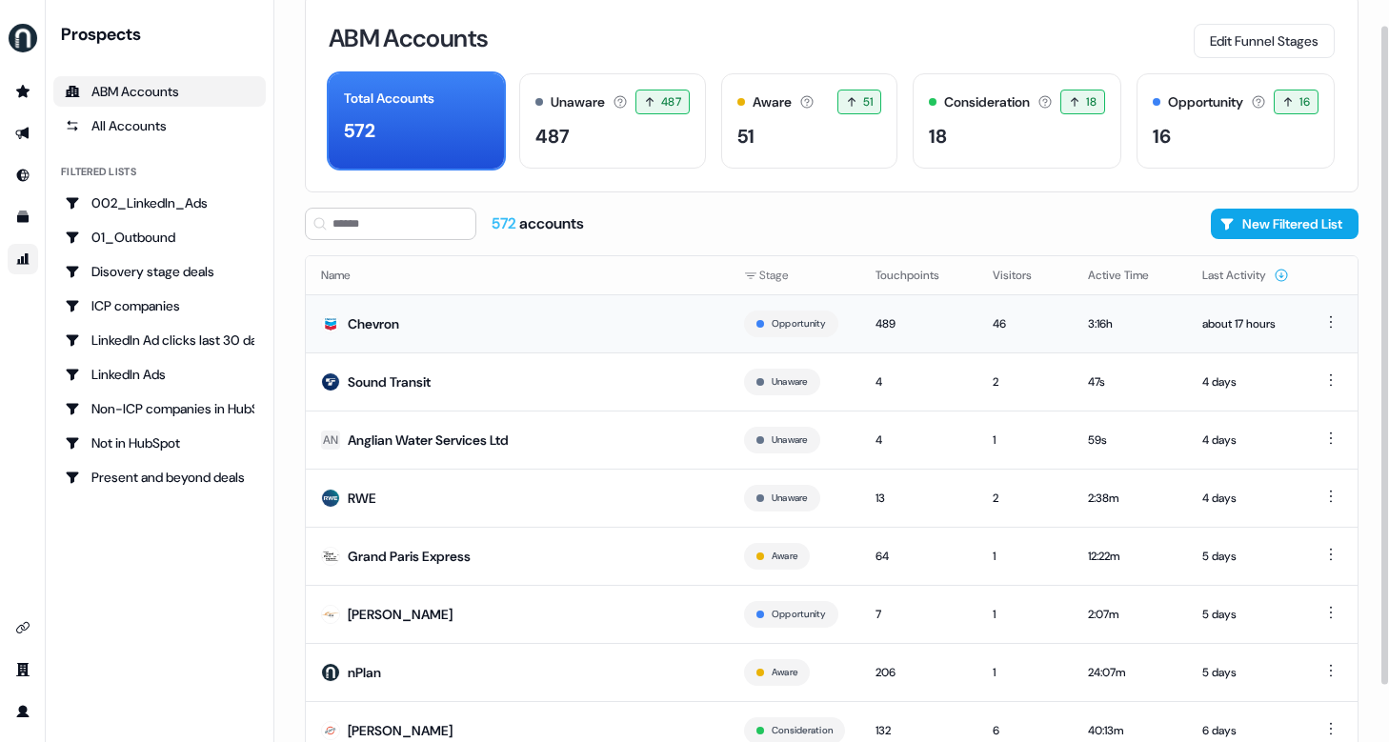
click at [376, 325] on div "Chevron" at bounding box center [373, 323] width 51 height 19
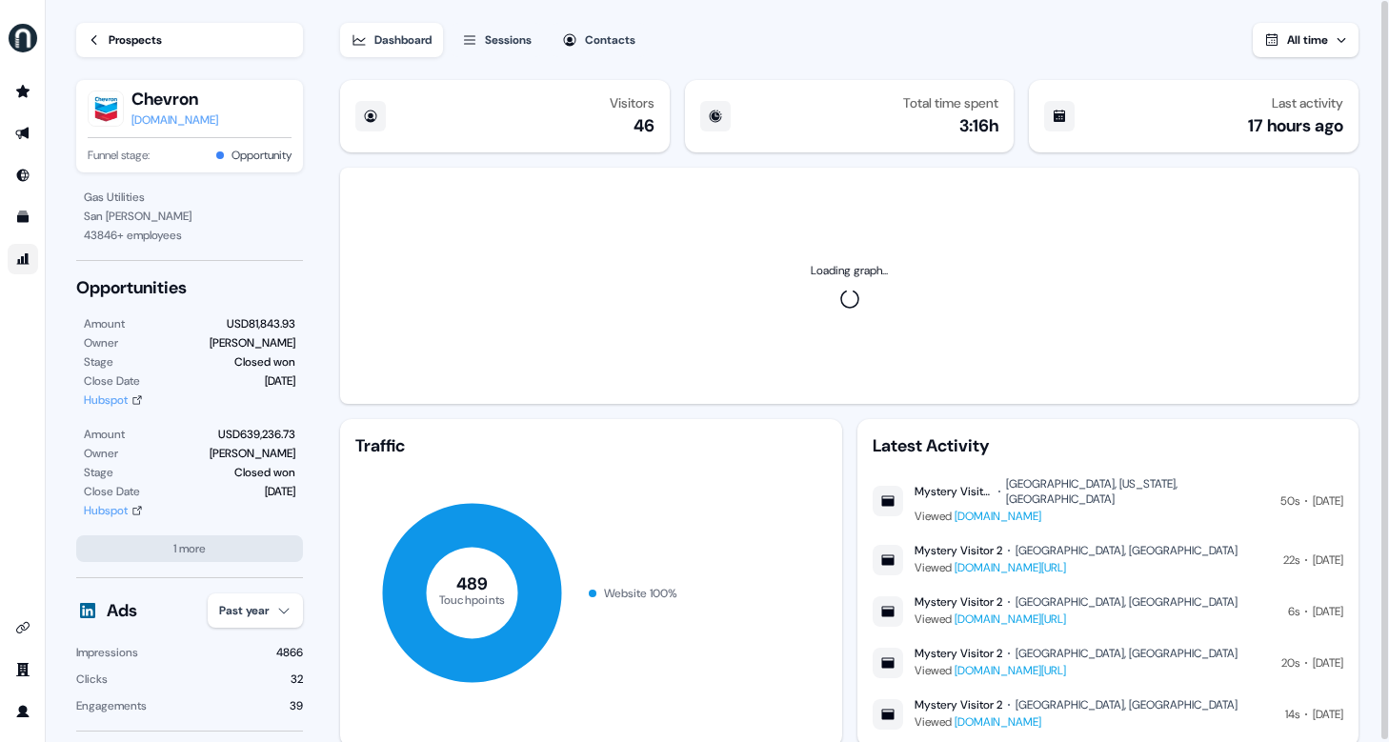
click at [644, 264] on div "Loading graph..." at bounding box center [849, 286] width 1018 height 236
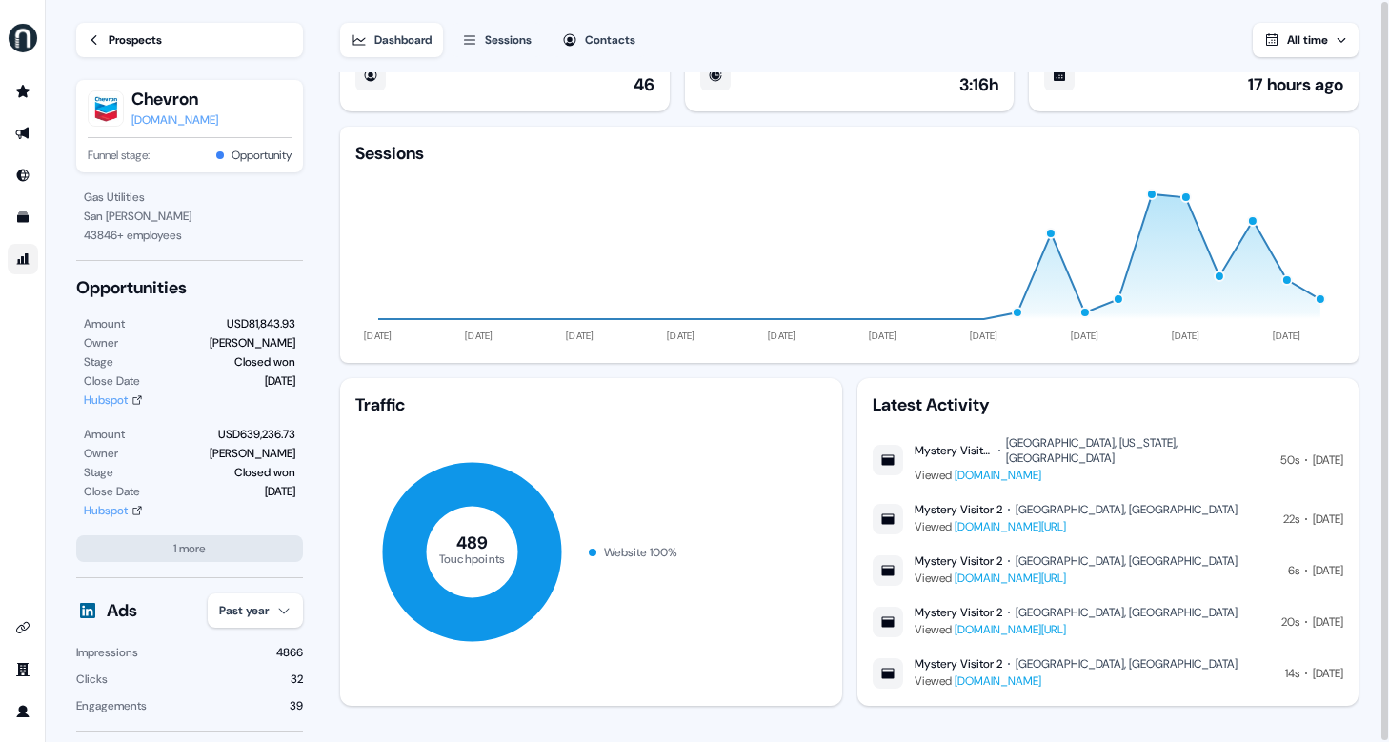
scroll to position [1, 0]
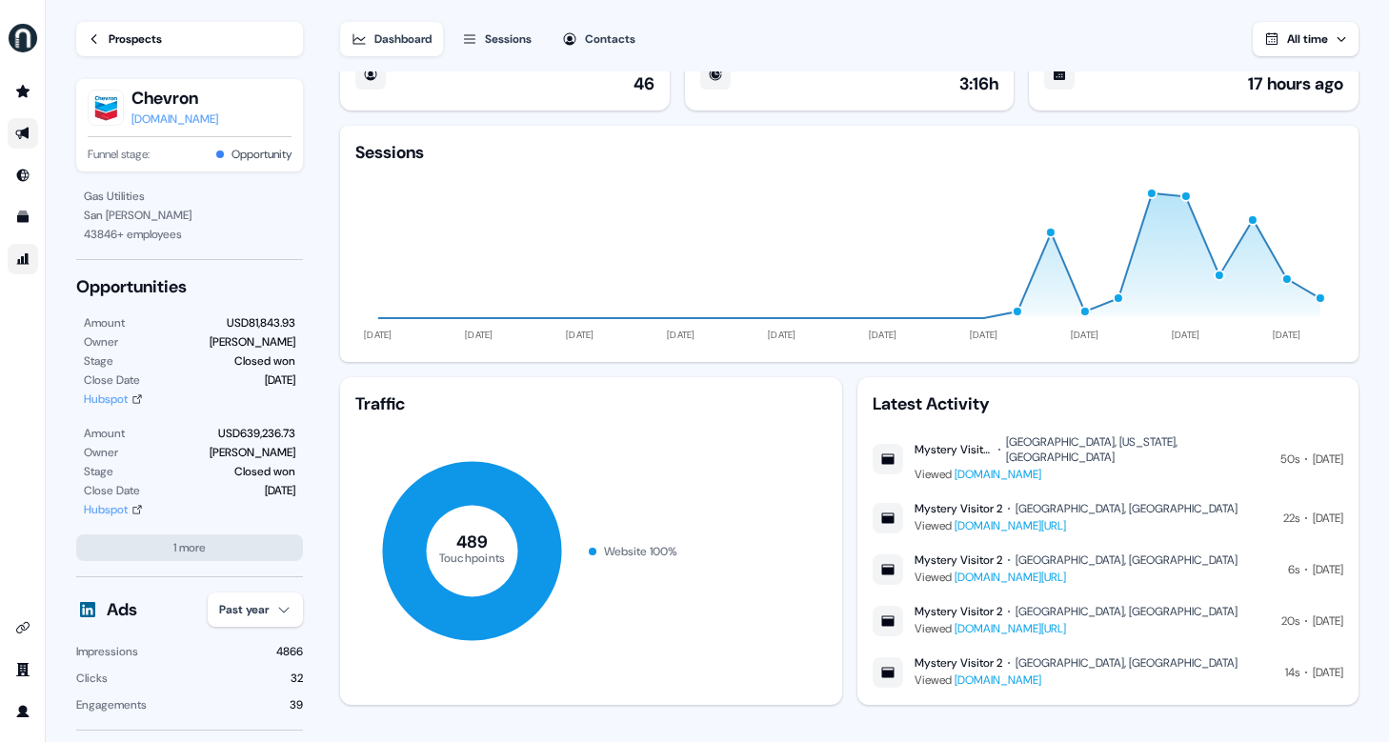
click at [30, 122] on link "Go to outbound experience" at bounding box center [23, 133] width 30 height 30
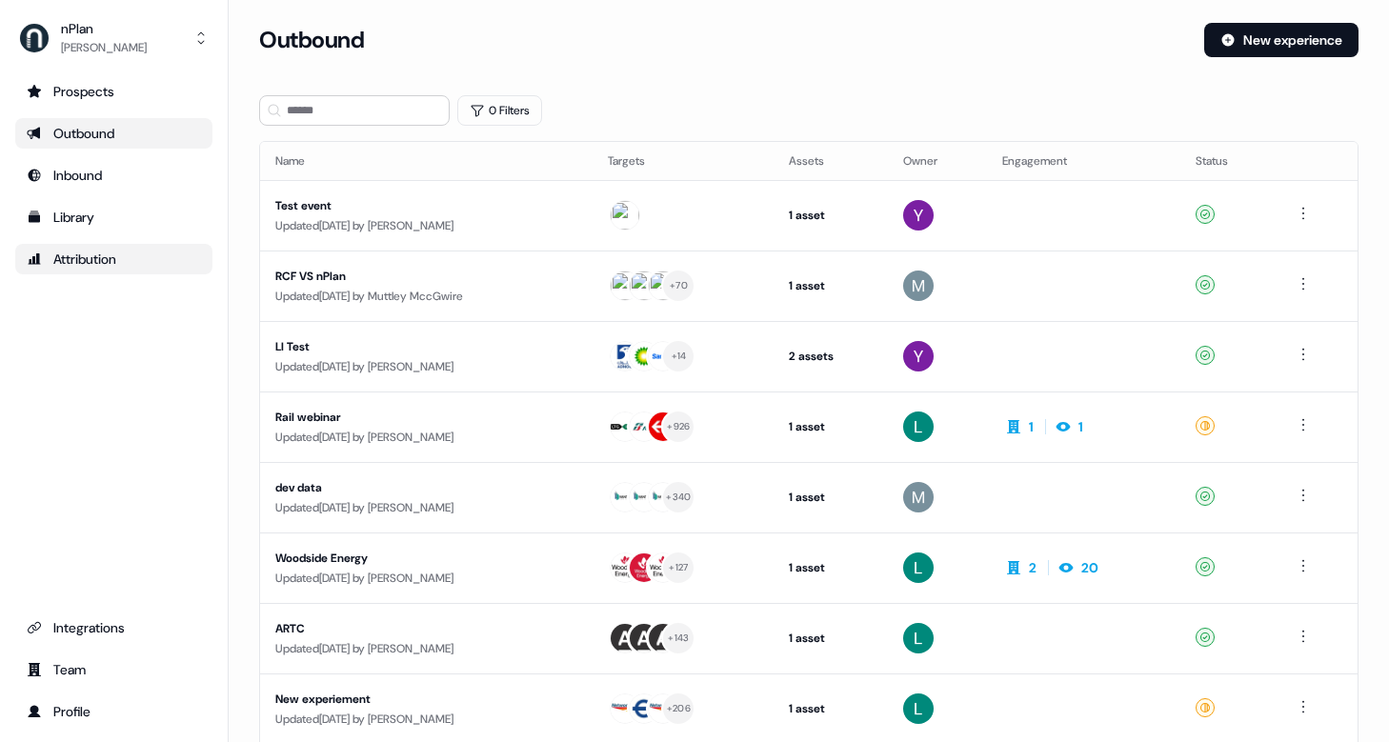
click at [30, 122] on link "Outbound" at bounding box center [113, 133] width 197 height 30
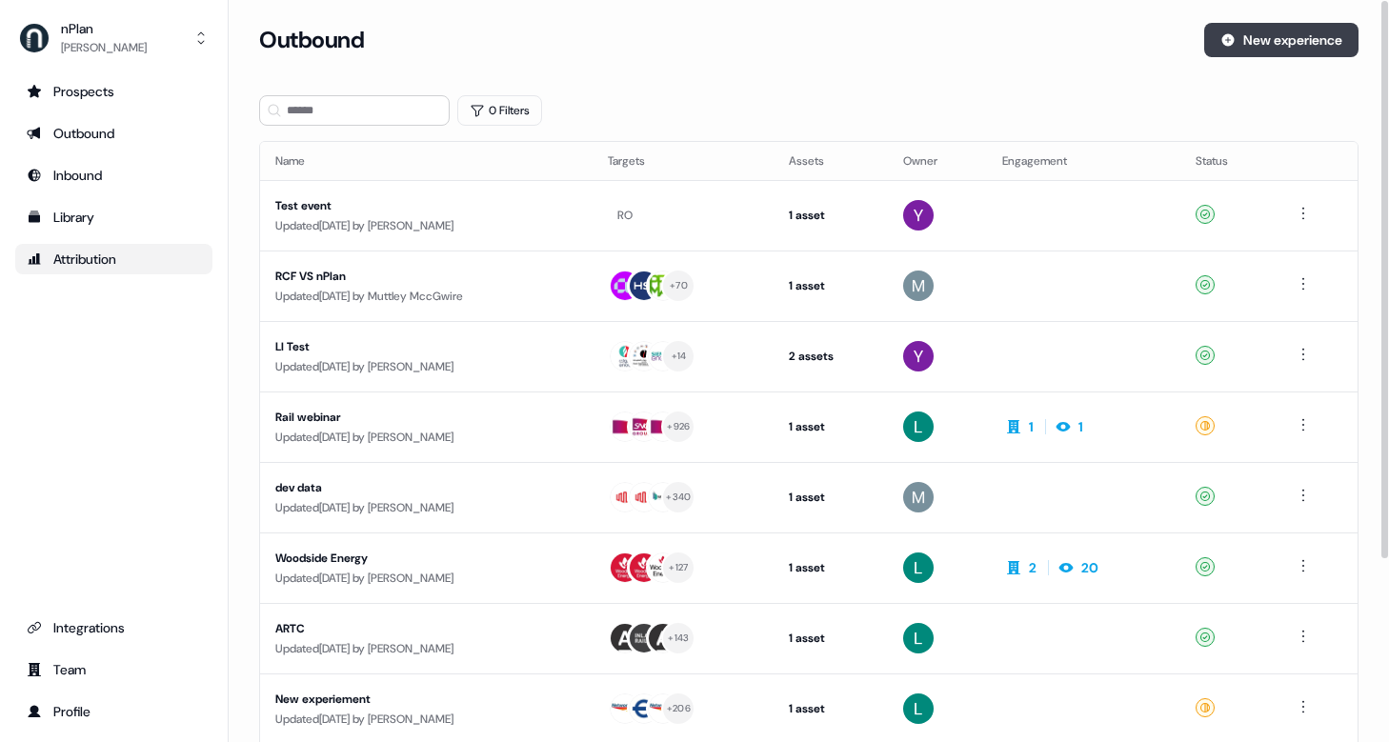
click at [1288, 42] on button "New experience" at bounding box center [1281, 40] width 154 height 34
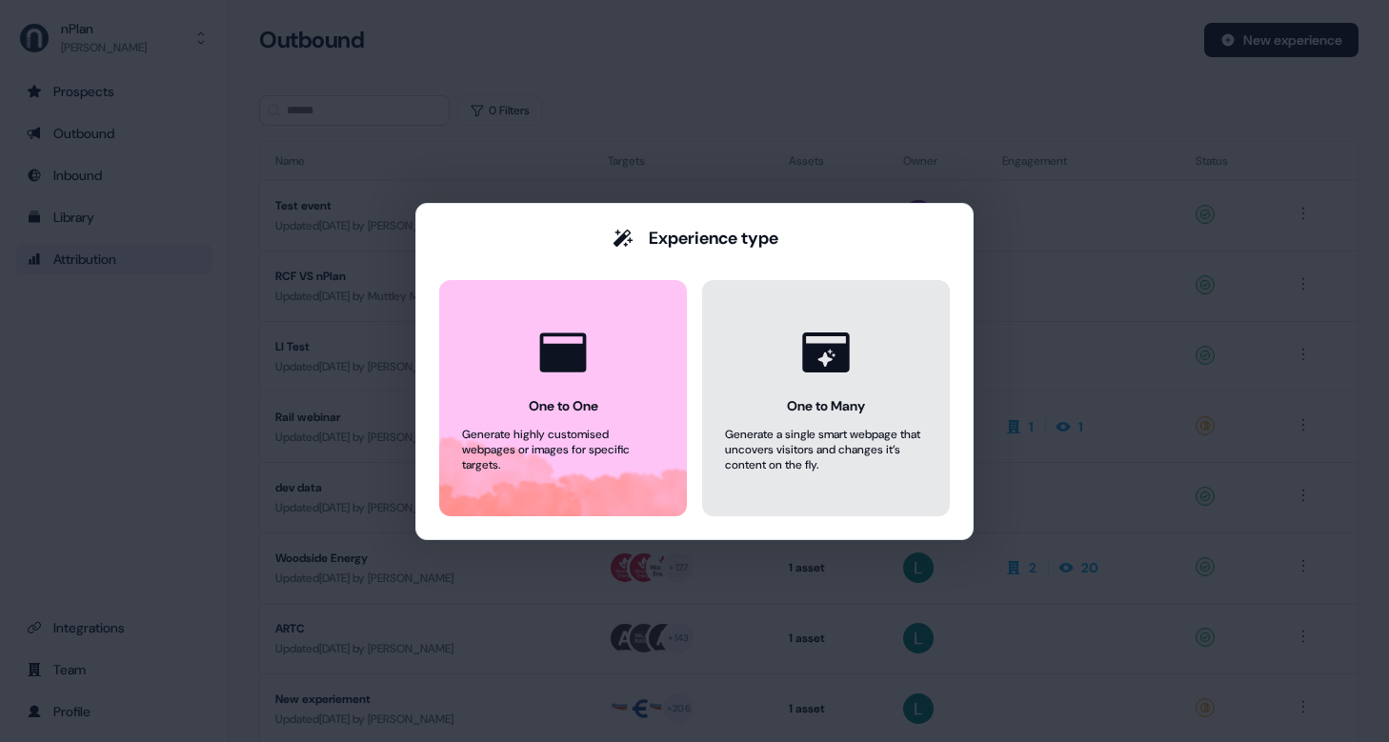
click at [835, 376] on icon at bounding box center [826, 352] width 72 height 72
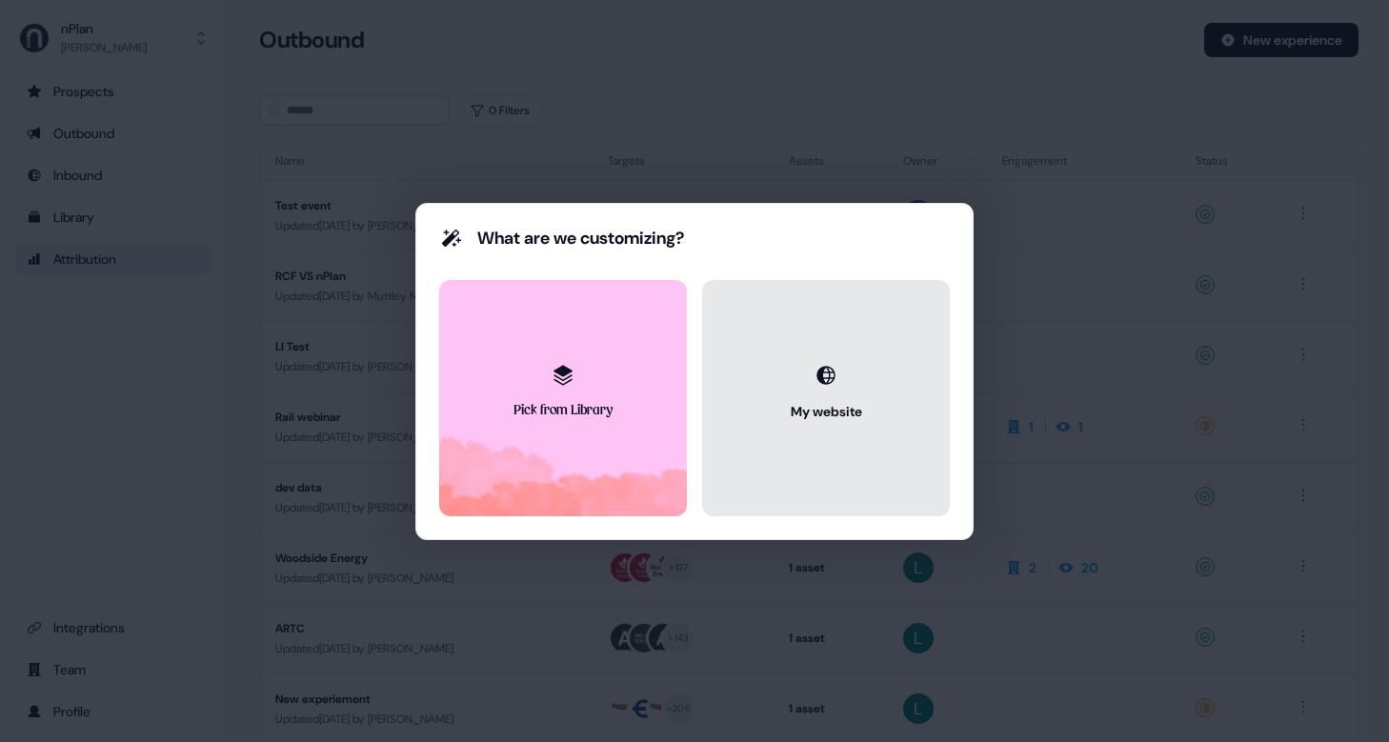
click at [800, 367] on button "My website" at bounding box center [826, 398] width 248 height 236
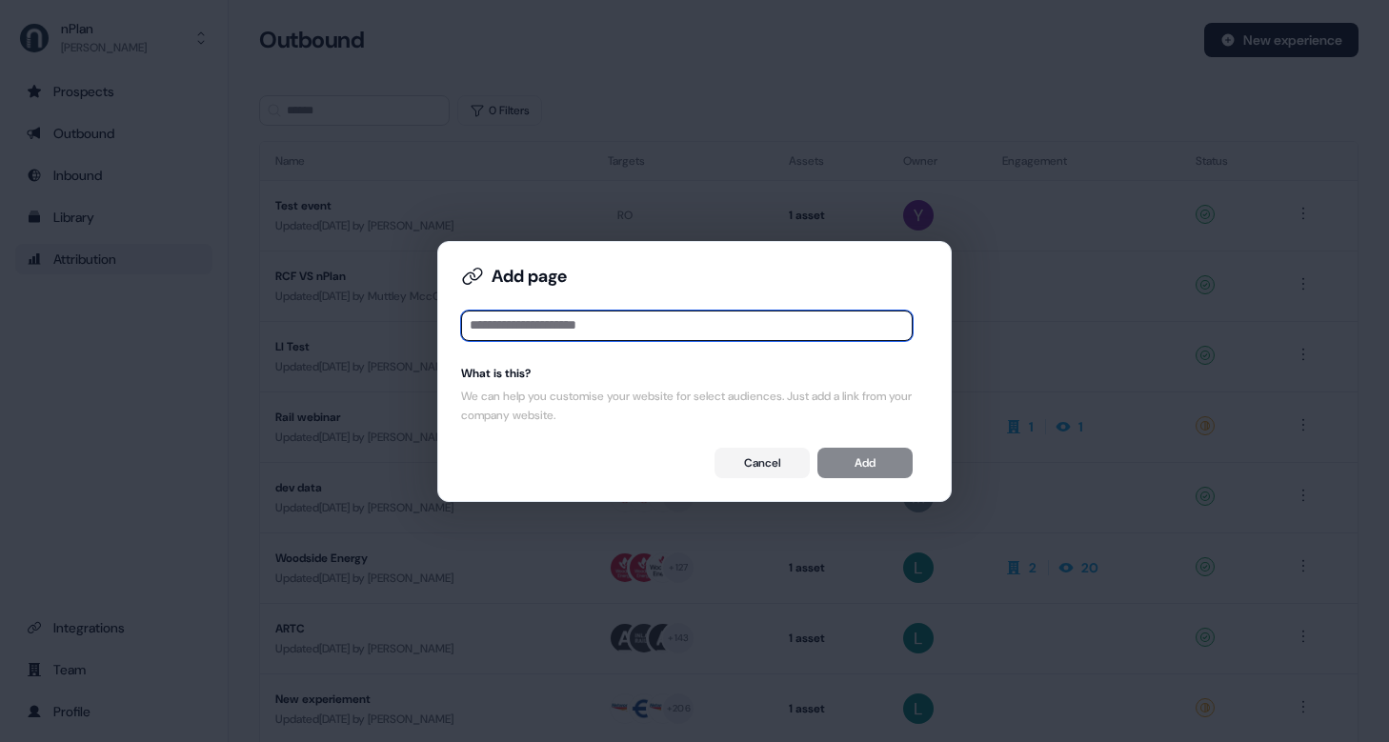
click at [661, 340] on input at bounding box center [687, 326] width 452 height 30
paste input "**********"
type input "**********"
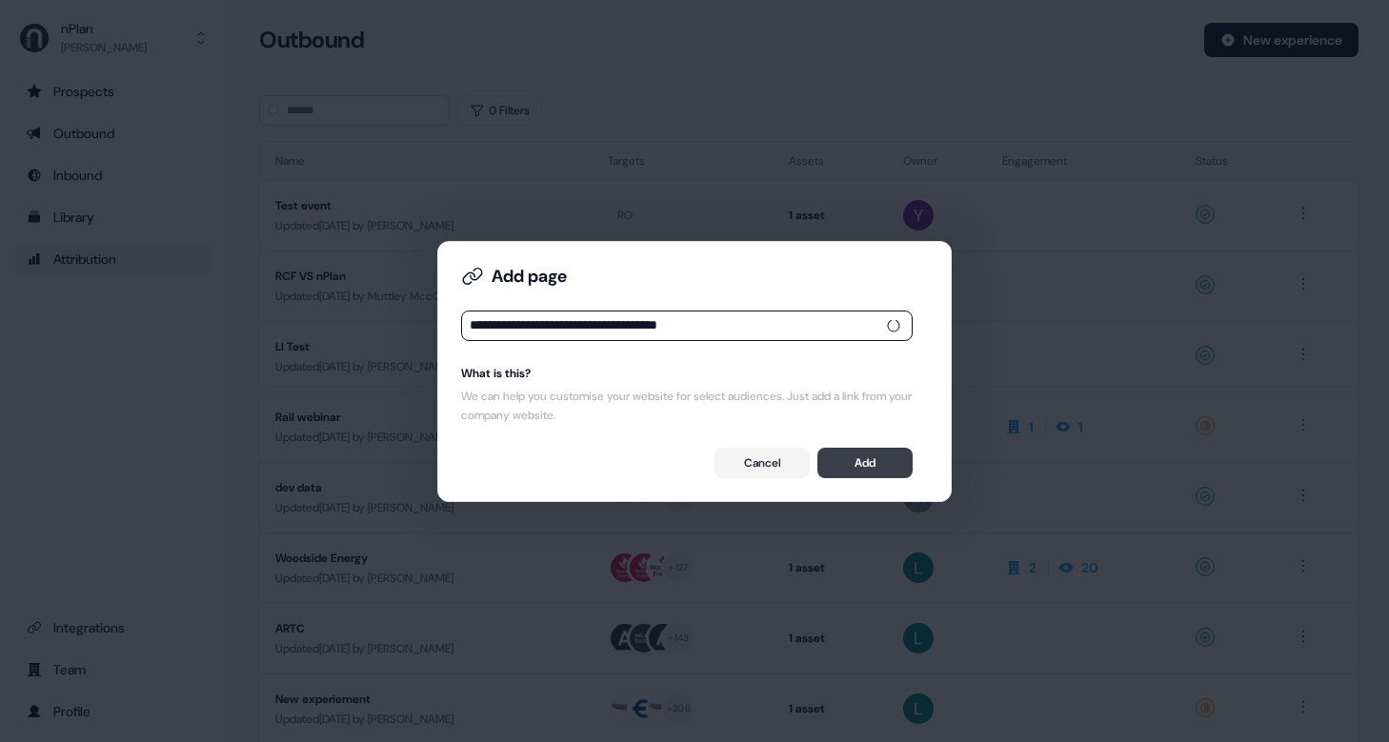
click at [885, 475] on button "Add" at bounding box center [864, 463] width 95 height 30
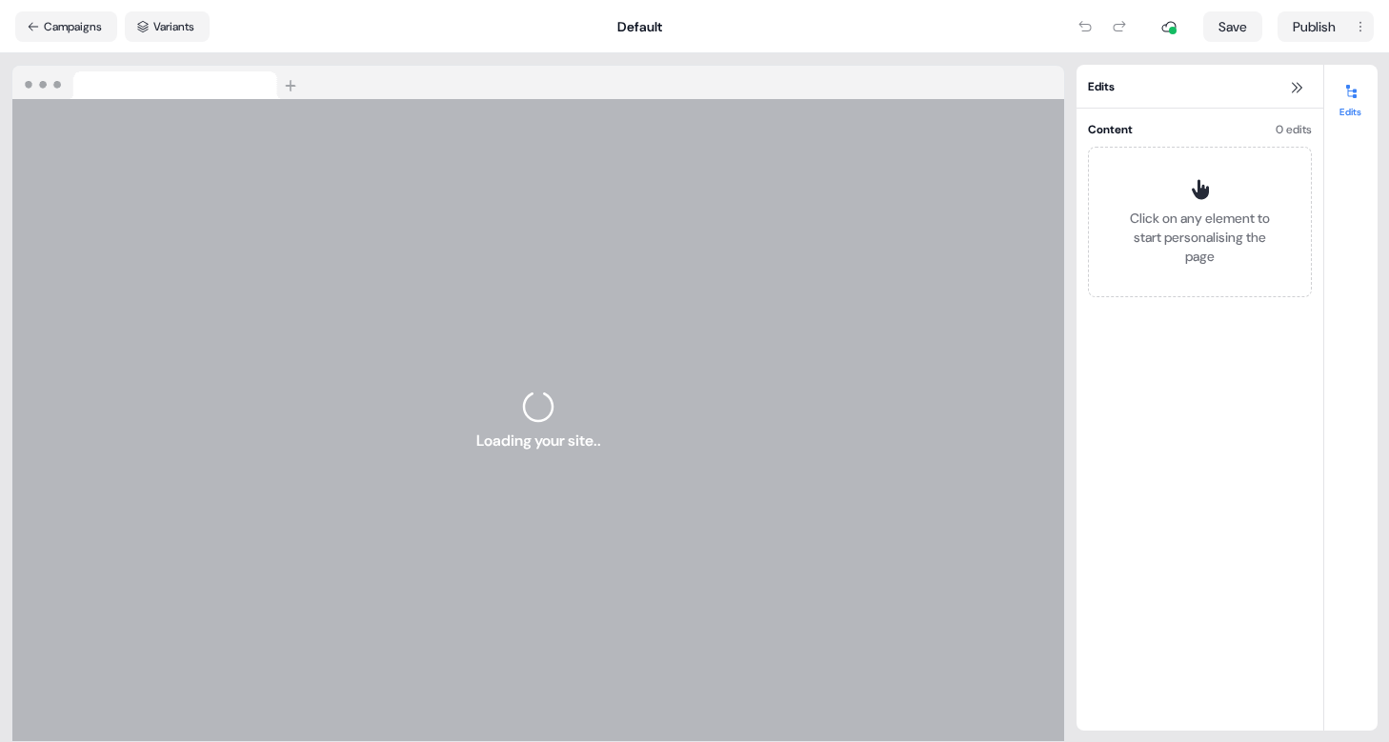
click at [327, 303] on div "Loading your site.." at bounding box center [538, 420] width 1052 height 643
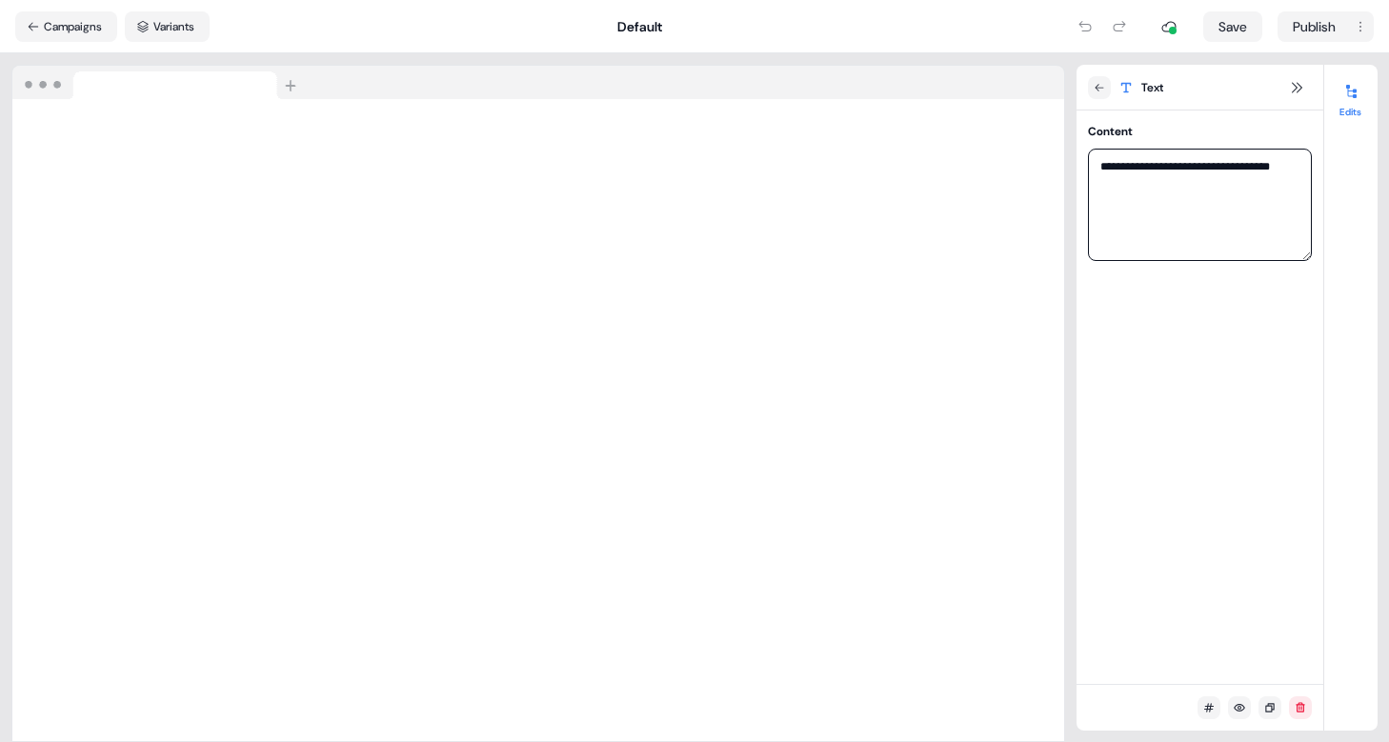
click at [1139, 167] on textarea "**********" at bounding box center [1200, 205] width 224 height 112
click at [1286, 93] on button at bounding box center [1296, 87] width 23 height 23
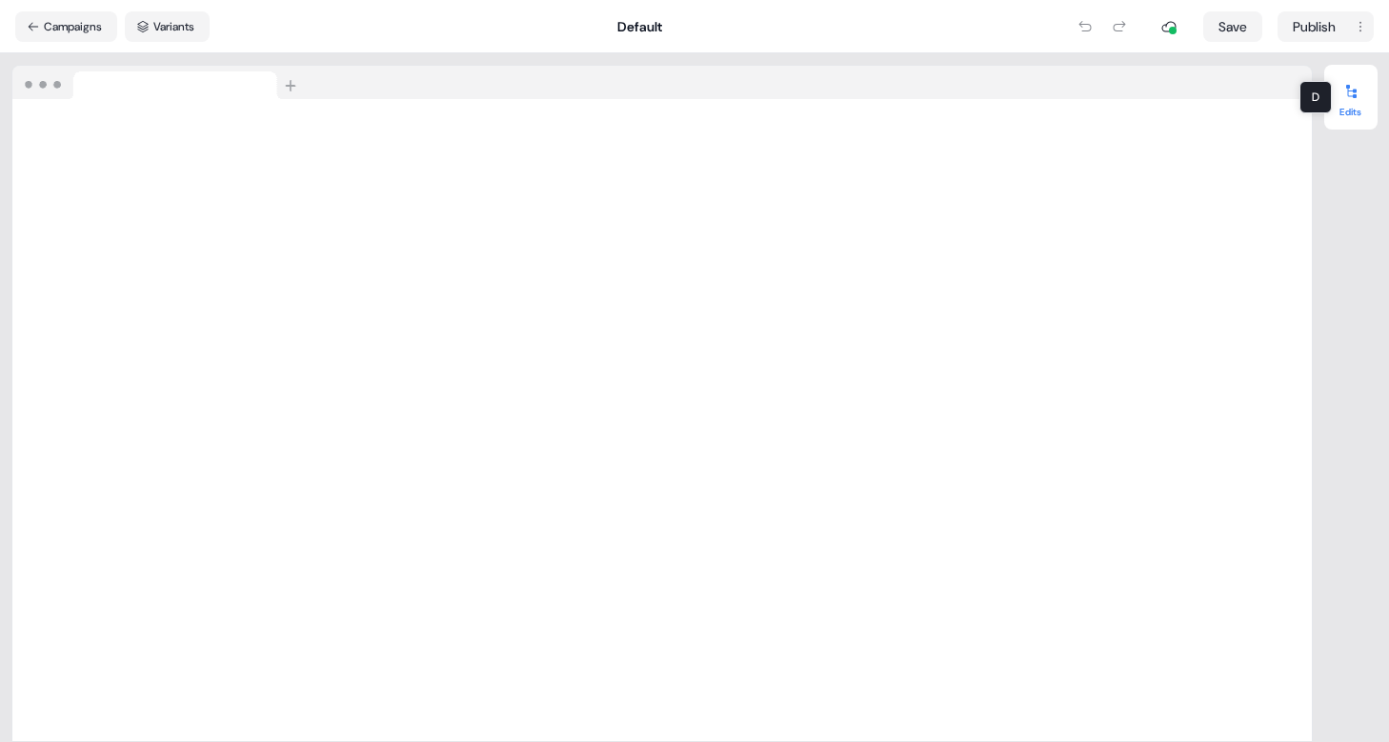
click at [1334, 93] on button "Edits" at bounding box center [1350, 97] width 53 height 42
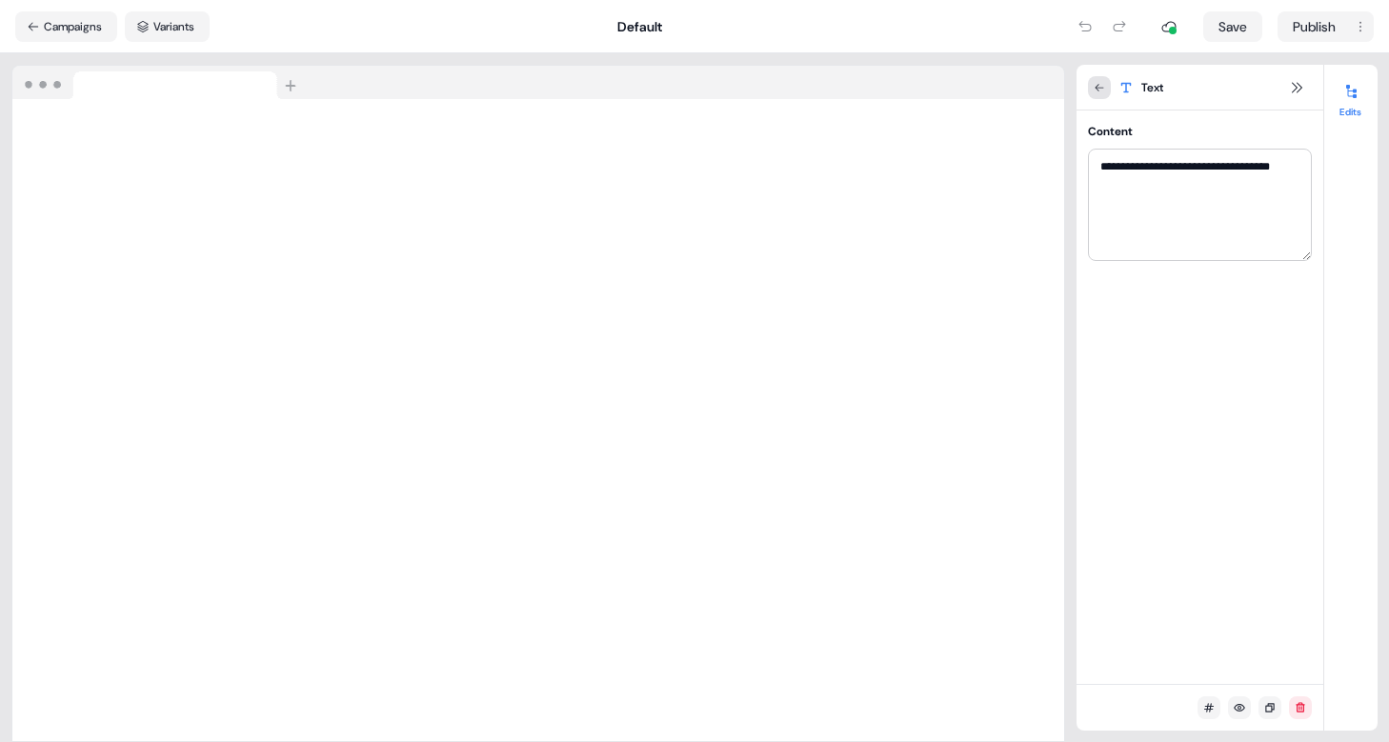
click at [1100, 82] on icon at bounding box center [1099, 87] width 11 height 11
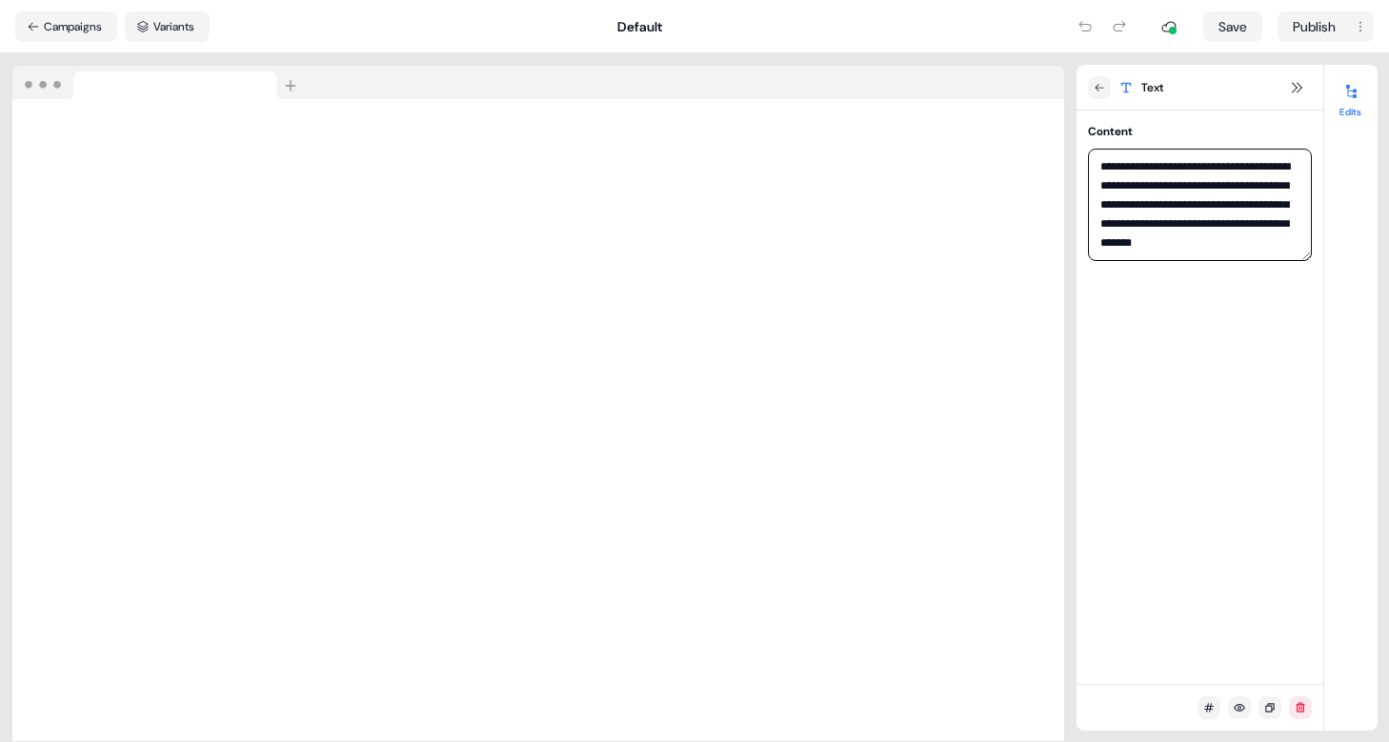
click at [1146, 238] on textarea "**********" at bounding box center [1200, 205] width 224 height 112
click at [1102, 160] on textarea "**********" at bounding box center [1200, 205] width 224 height 112
click at [53, 28] on button "Campaigns" at bounding box center [66, 26] width 102 height 30
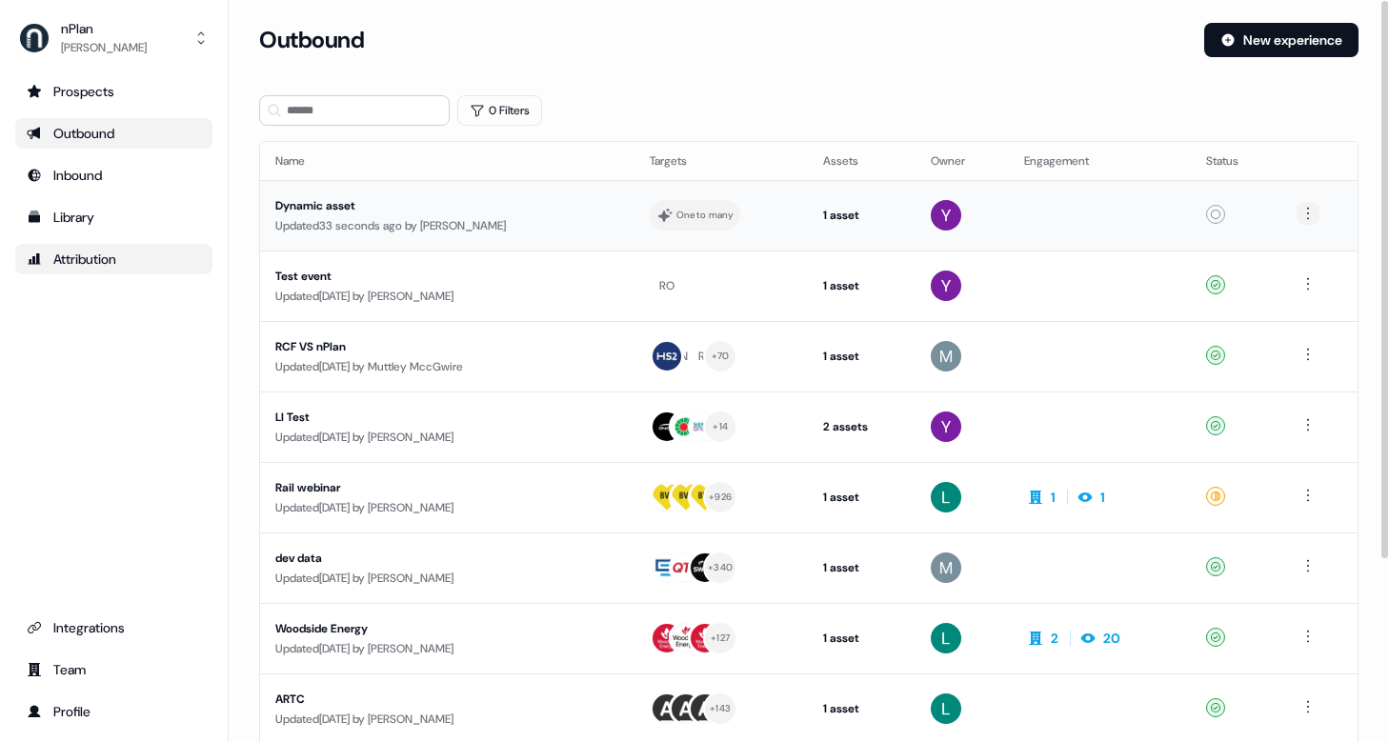
click at [1310, 212] on html "For the best experience switch devices to a bigger screen. Go to [DOMAIN_NAME] …" at bounding box center [694, 371] width 1389 height 742
click at [1288, 276] on span "Delete" at bounding box center [1276, 279] width 33 height 15
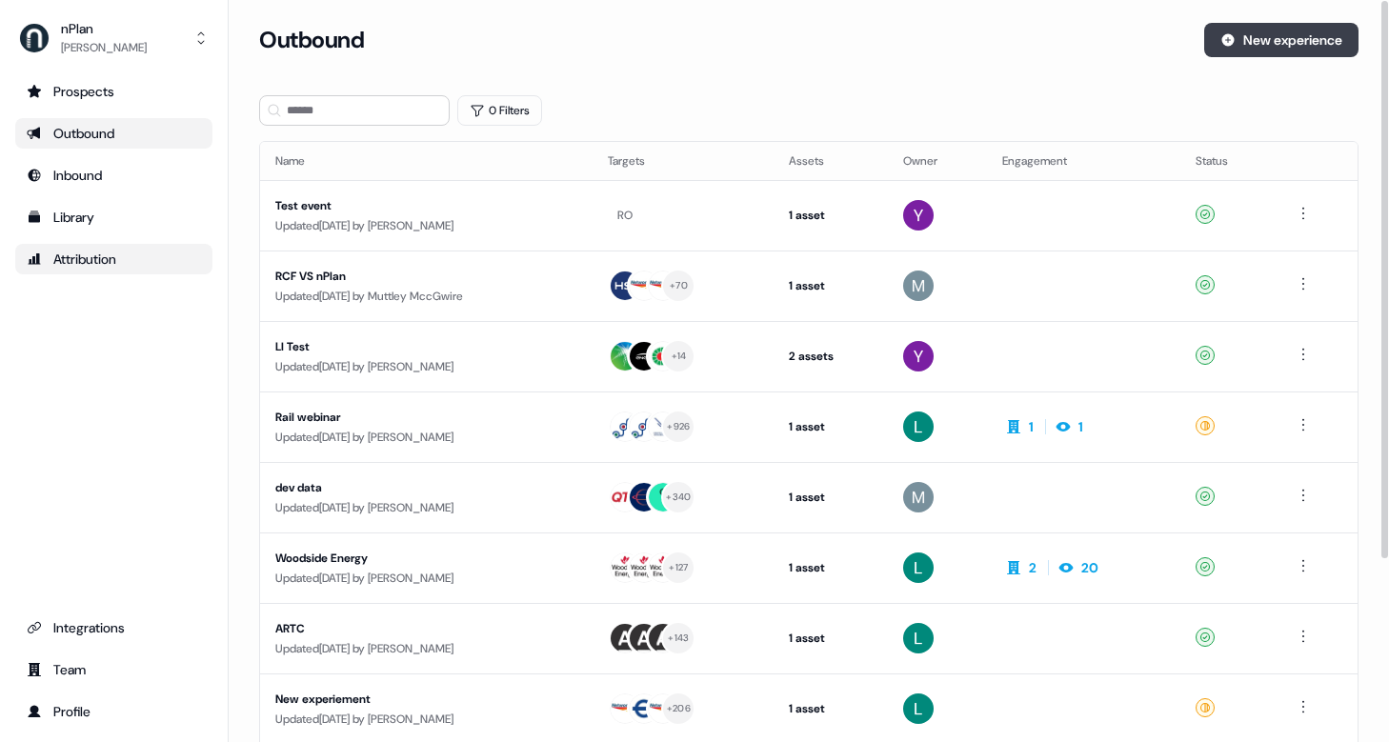
click at [1297, 43] on button "New experience" at bounding box center [1281, 40] width 154 height 34
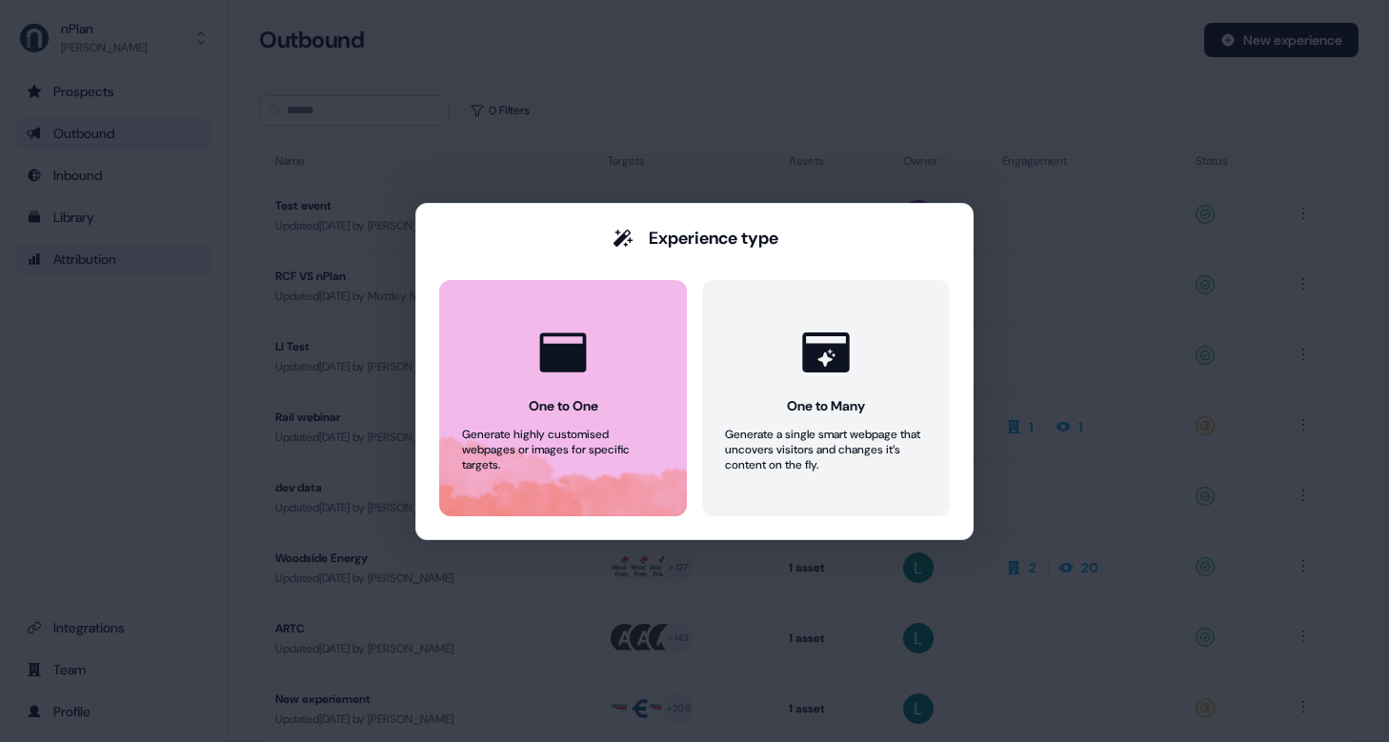
click at [607, 361] on button "One to One Generate highly customised webpages or images for specific targets." at bounding box center [563, 398] width 248 height 236
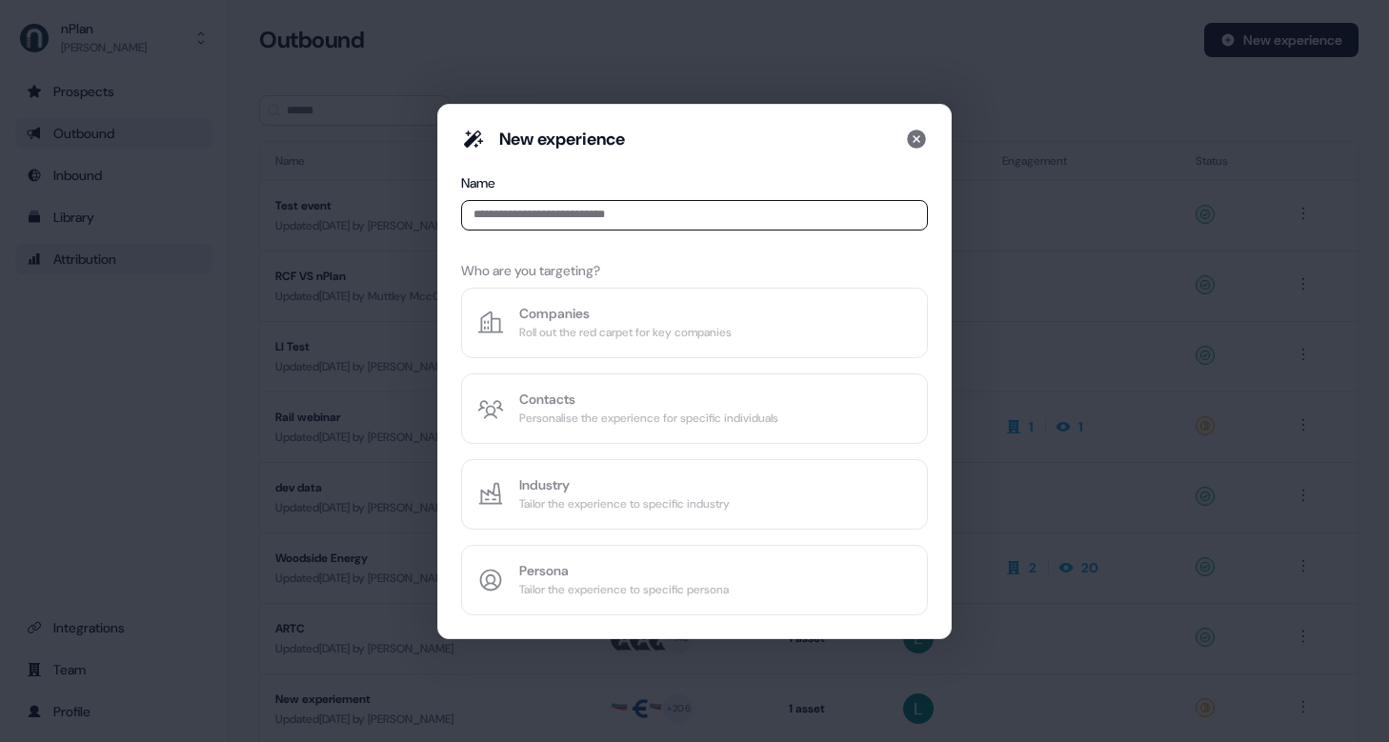
click at [605, 209] on input at bounding box center [694, 215] width 467 height 30
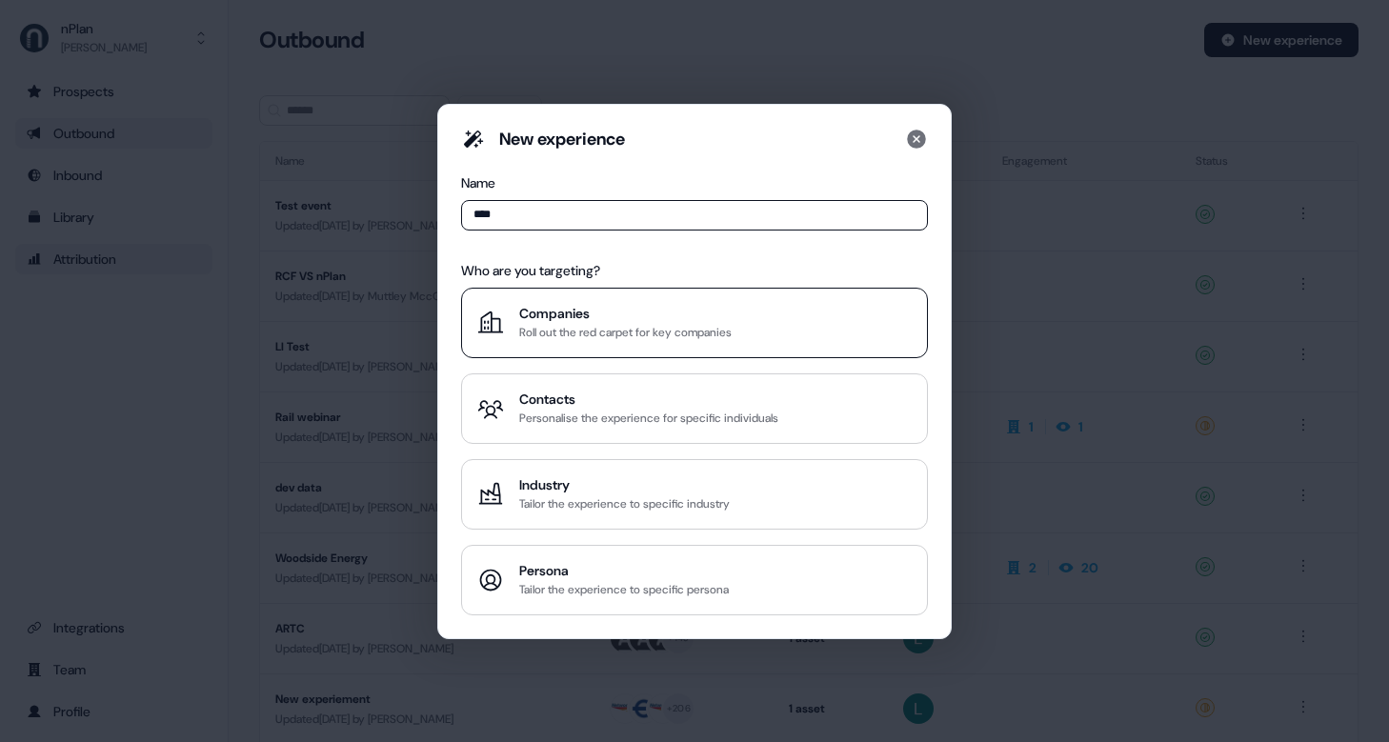
type input "****"
click at [650, 331] on div "Roll out the red carpet for key companies" at bounding box center [625, 332] width 212 height 19
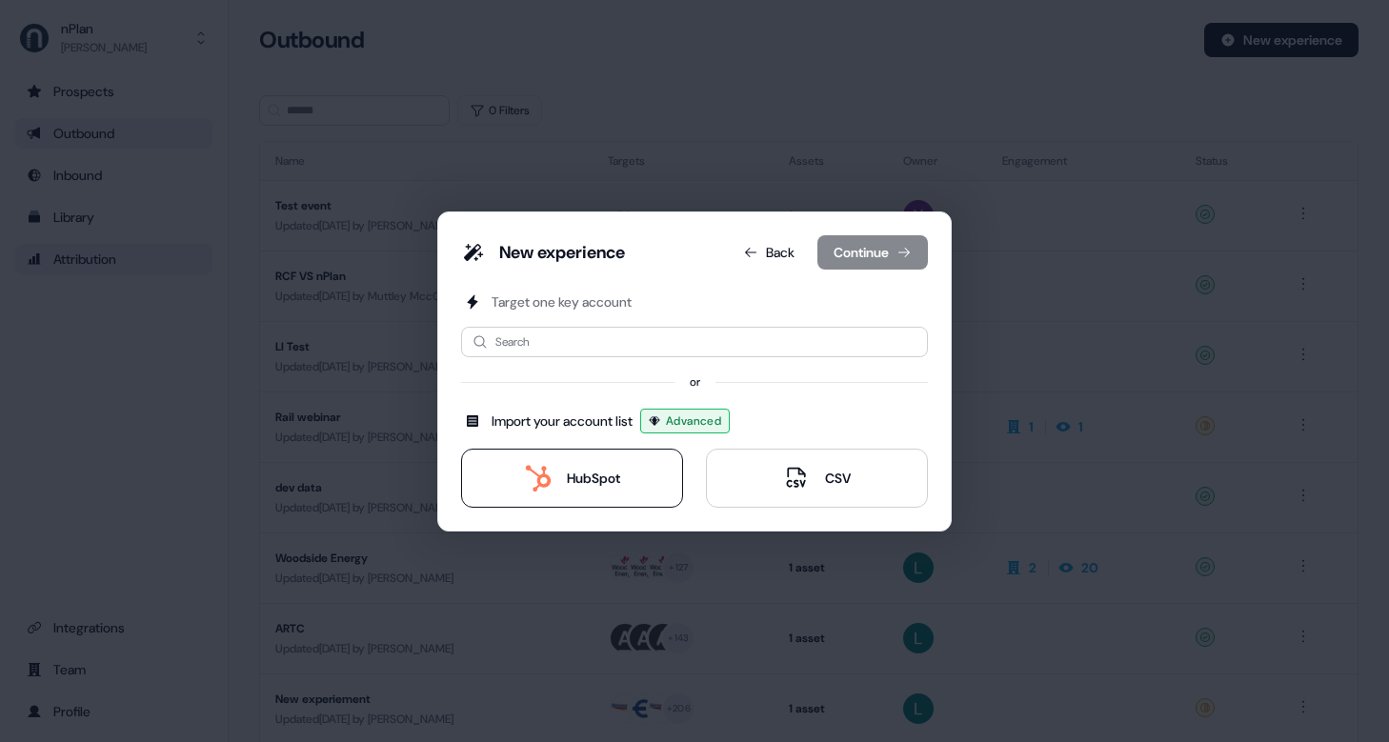
click at [598, 477] on div "HubSpot" at bounding box center [593, 478] width 53 height 19
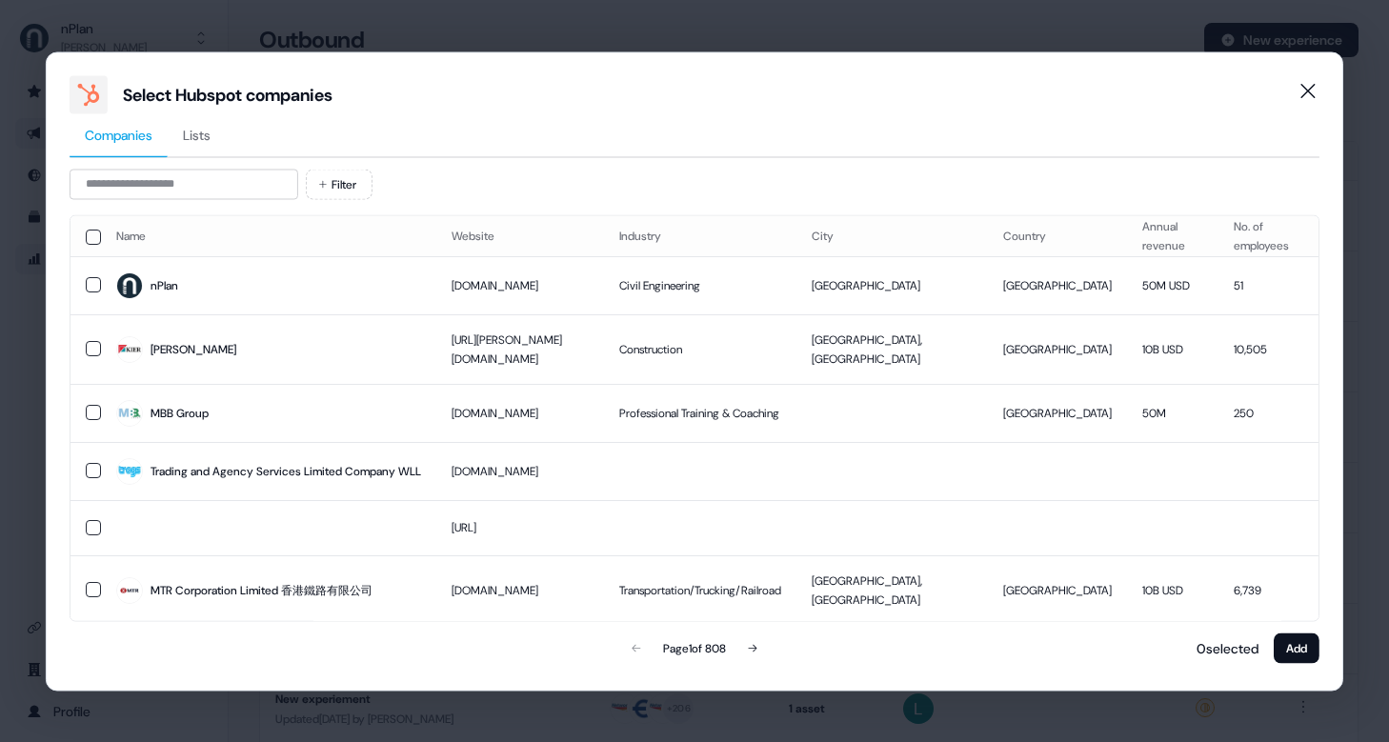
click at [215, 140] on button "Lists" at bounding box center [197, 135] width 58 height 44
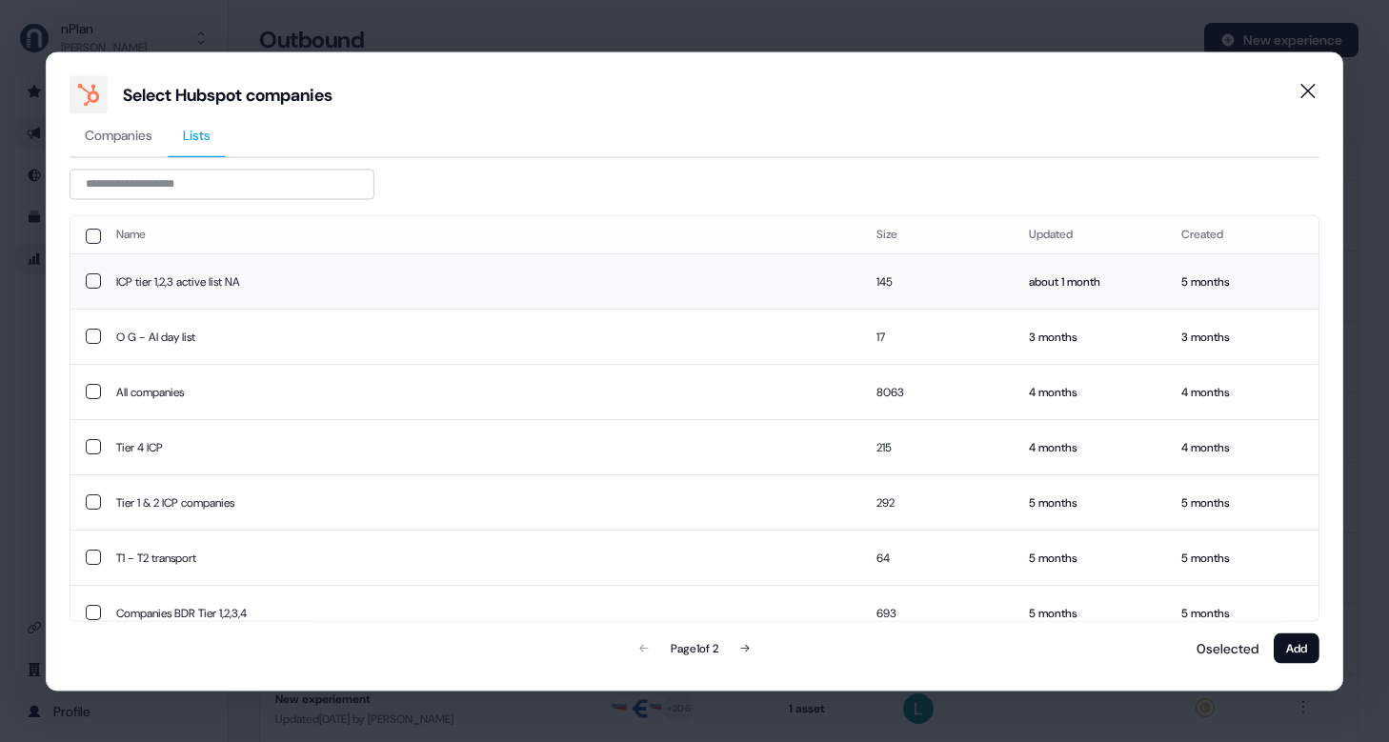
click at [97, 279] on button "button" at bounding box center [93, 280] width 15 height 15
click at [1296, 636] on button "Add" at bounding box center [1297, 648] width 46 height 30
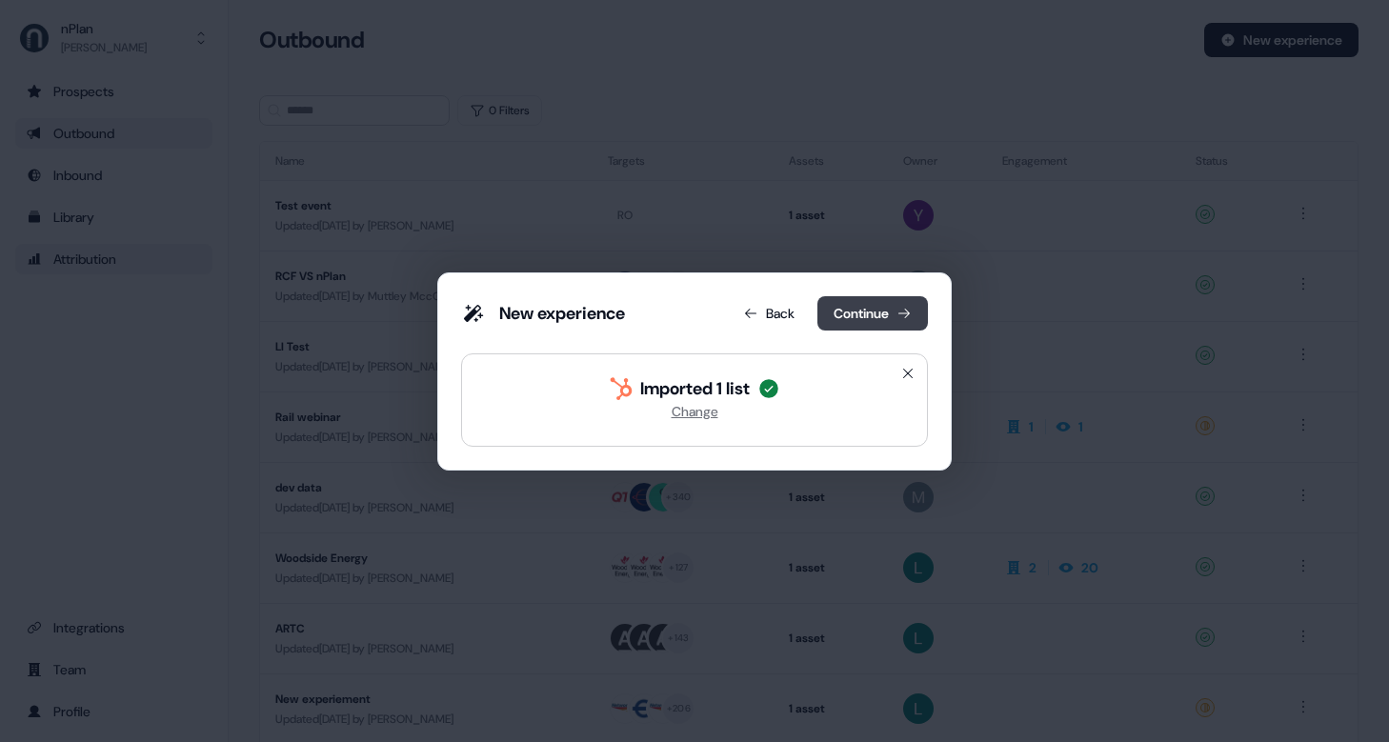
click at [881, 312] on button "Continue" at bounding box center [872, 313] width 111 height 34
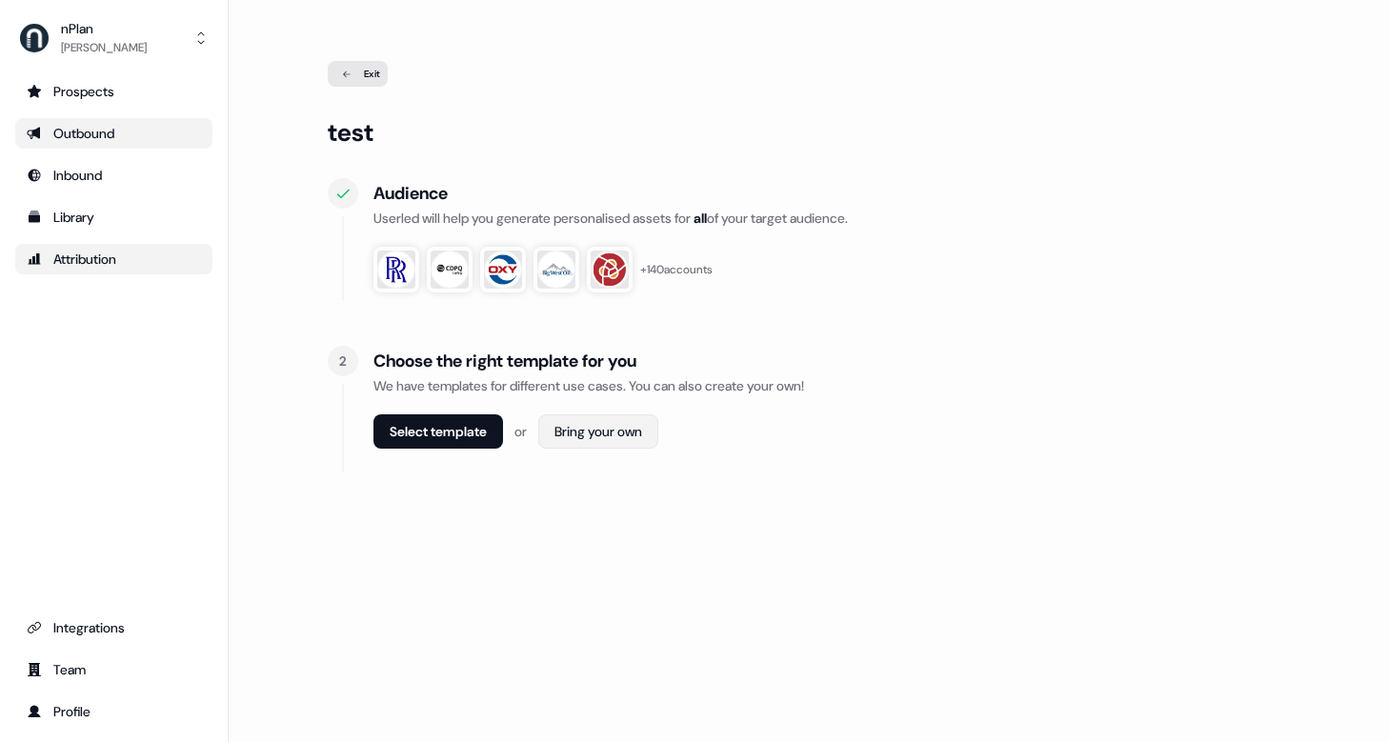
click at [601, 433] on html "For the best experience switch devices to a bigger screen. Go to [DOMAIN_NAME] …" at bounding box center [694, 371] width 1389 height 742
click at [600, 474] on span "Webpage" at bounding box center [604, 473] width 50 height 15
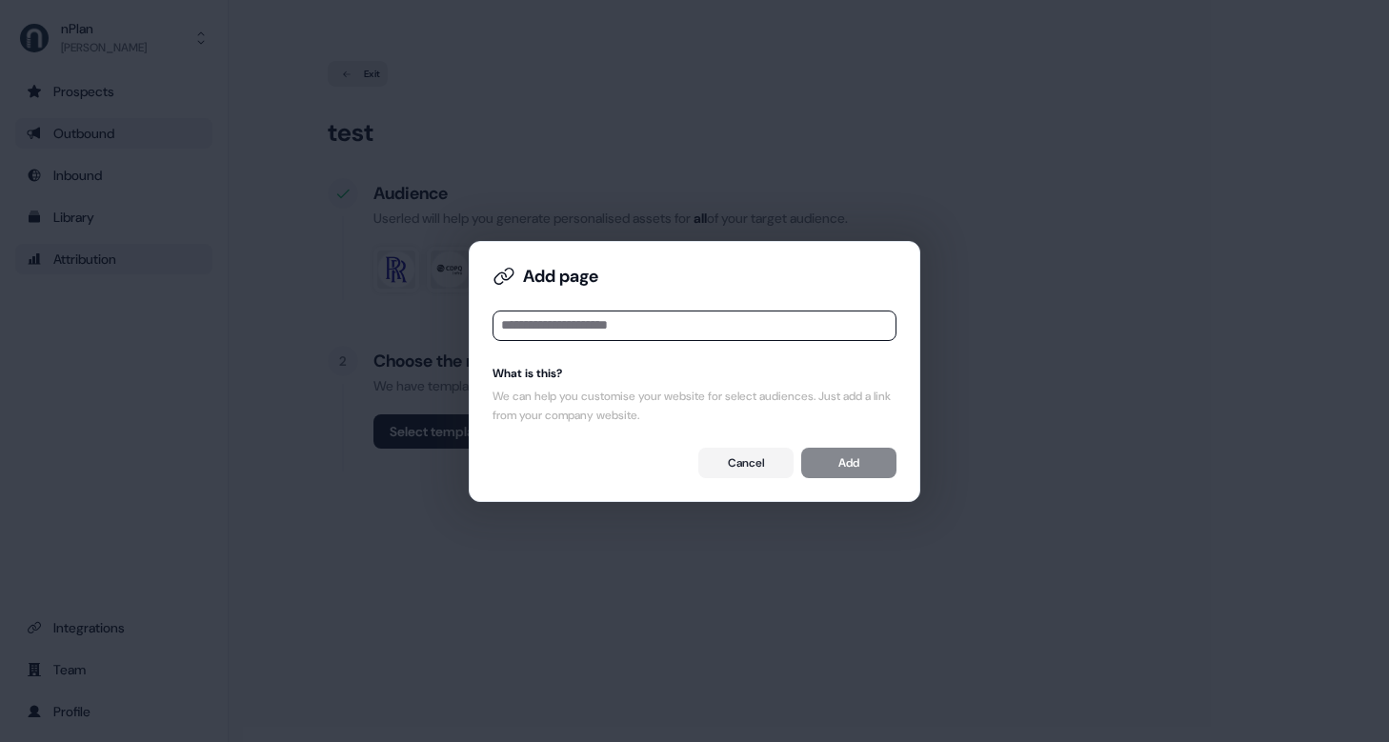
type input "**********"
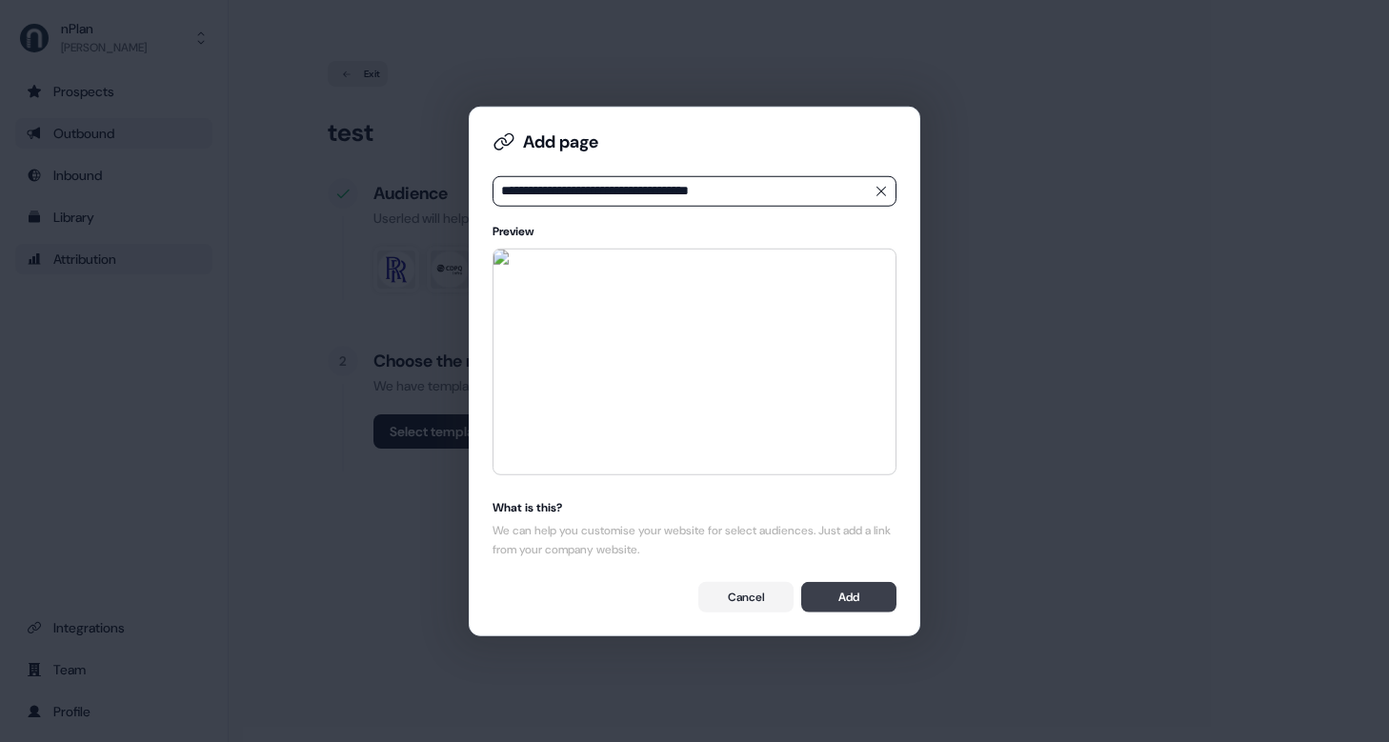
click at [859, 605] on button "Add" at bounding box center [848, 597] width 95 height 30
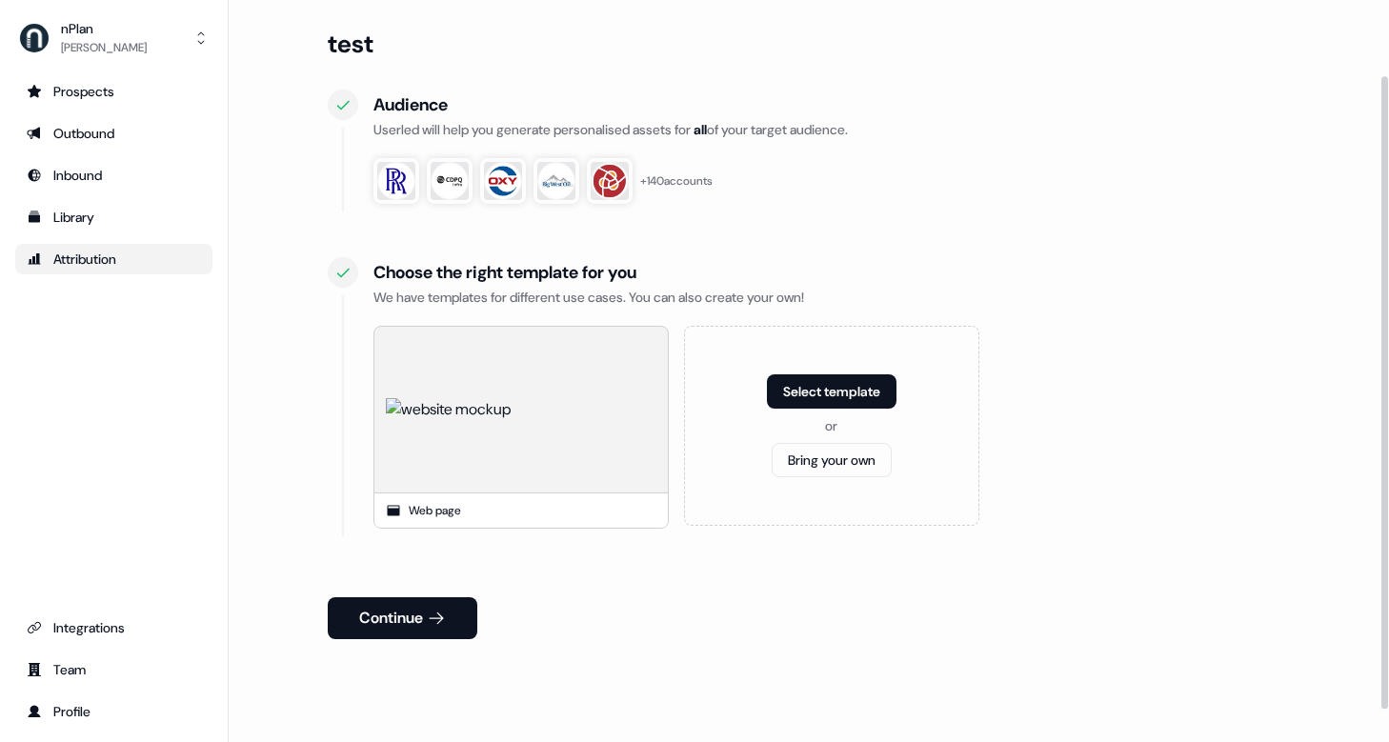
scroll to position [127, 0]
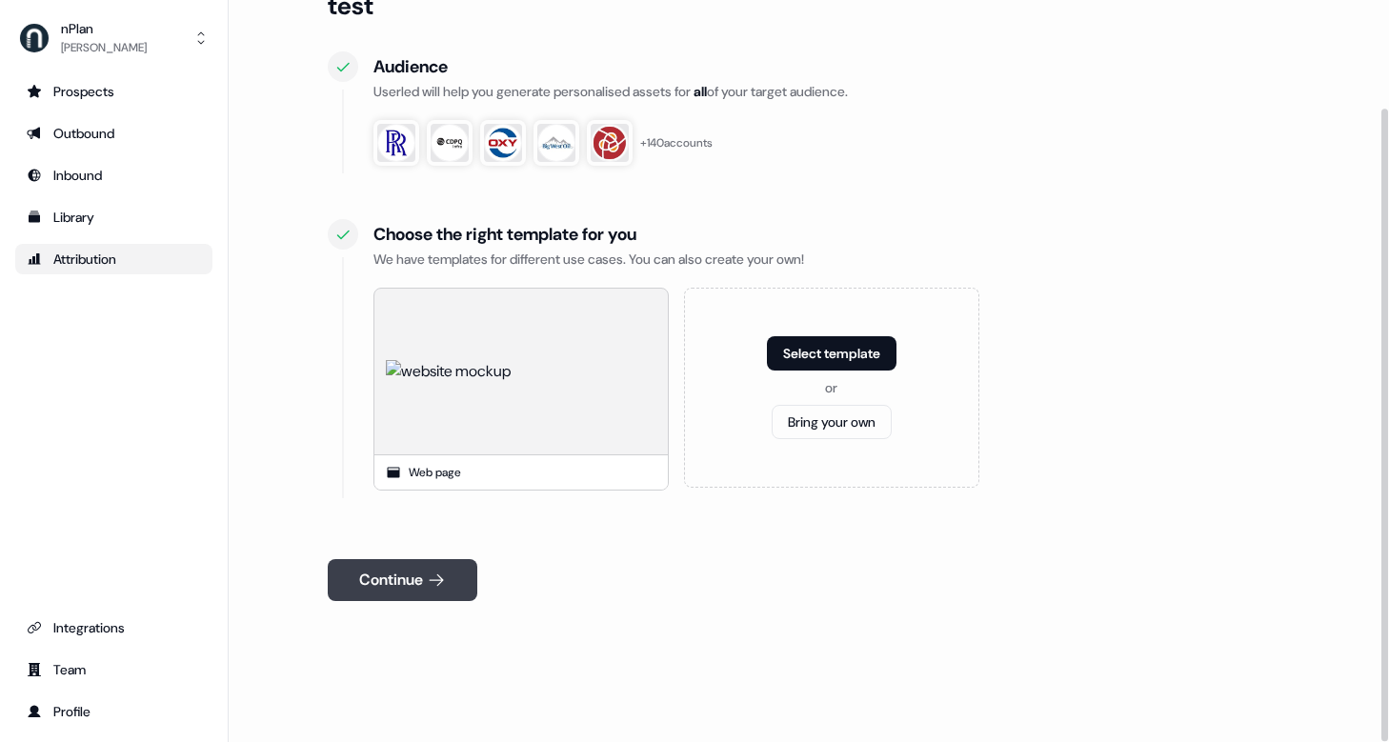
click at [426, 594] on button "Continue" at bounding box center [403, 580] width 150 height 42
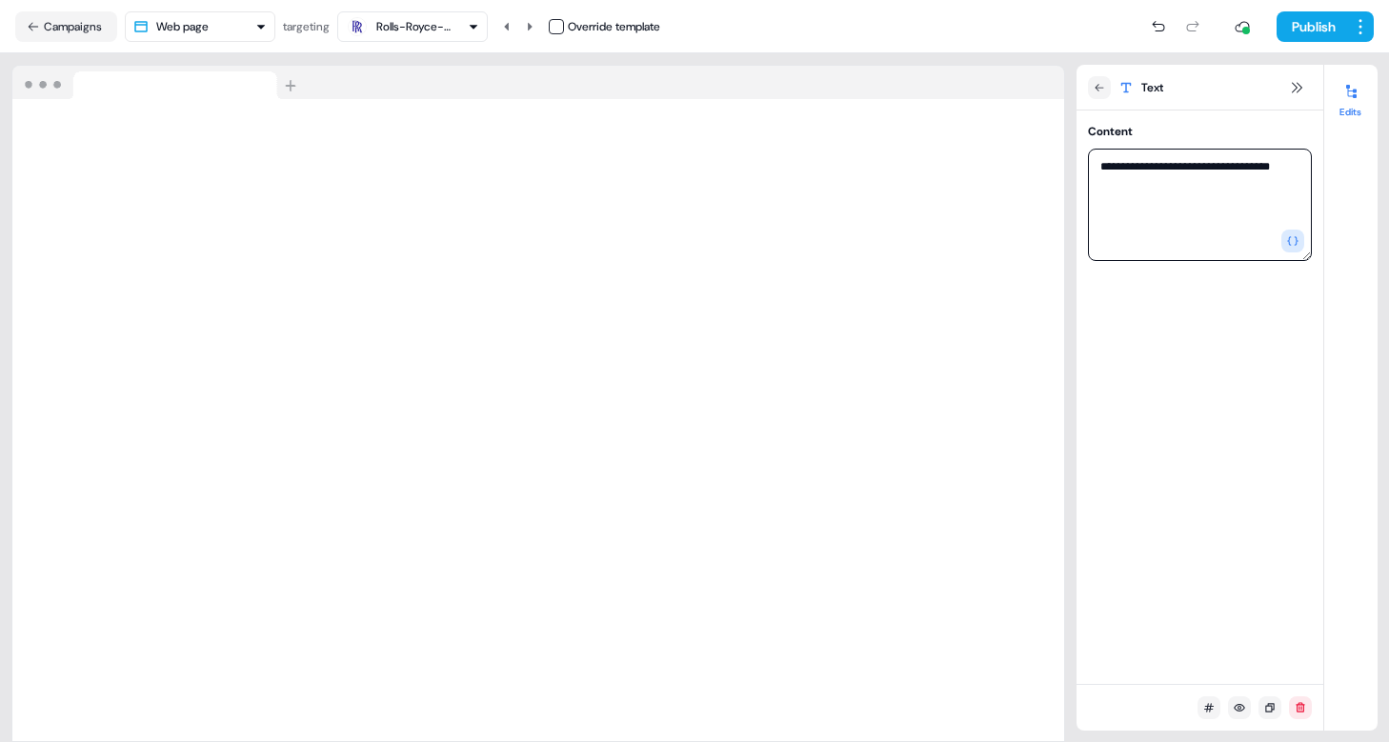
click at [1117, 165] on textarea "**********" at bounding box center [1200, 205] width 224 height 112
click at [1099, 165] on textarea "**********" at bounding box center [1200, 205] width 224 height 112
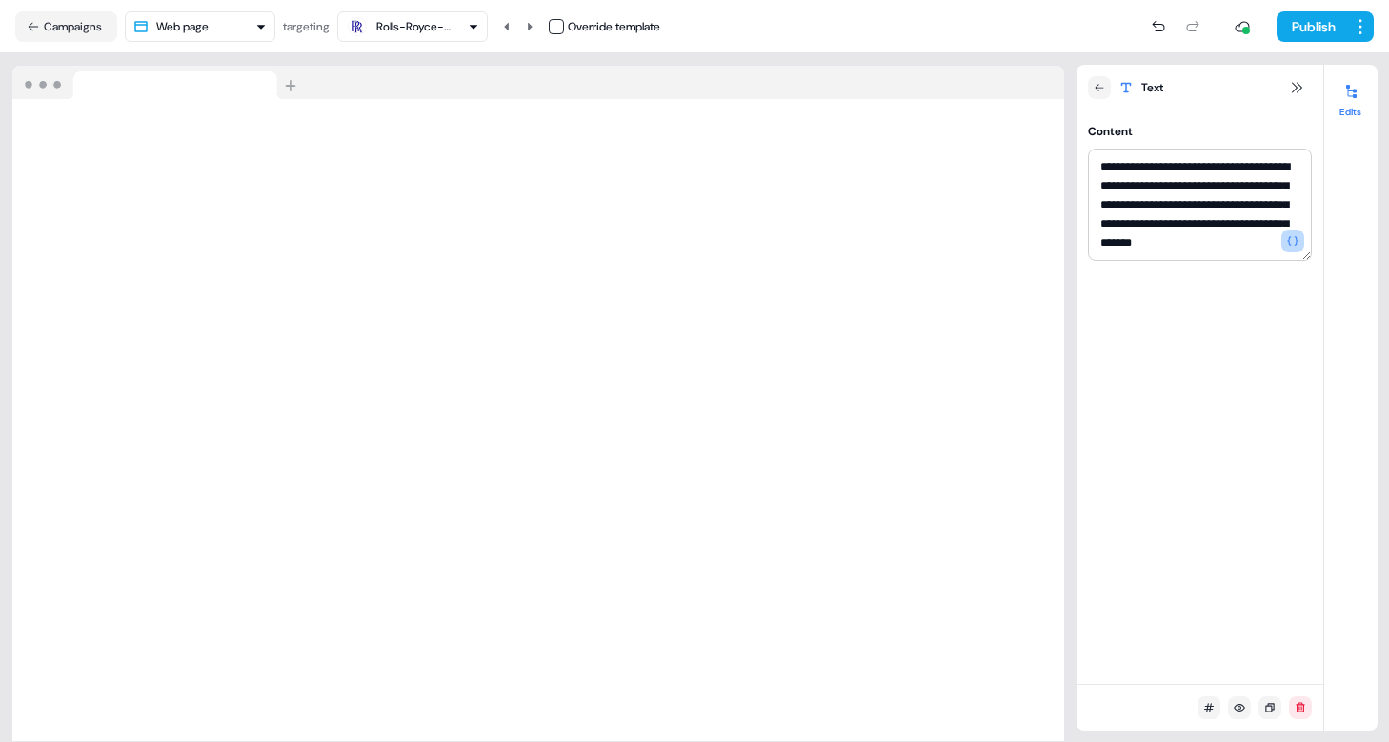
click at [1294, 244] on icon "button" at bounding box center [1292, 240] width 11 height 11
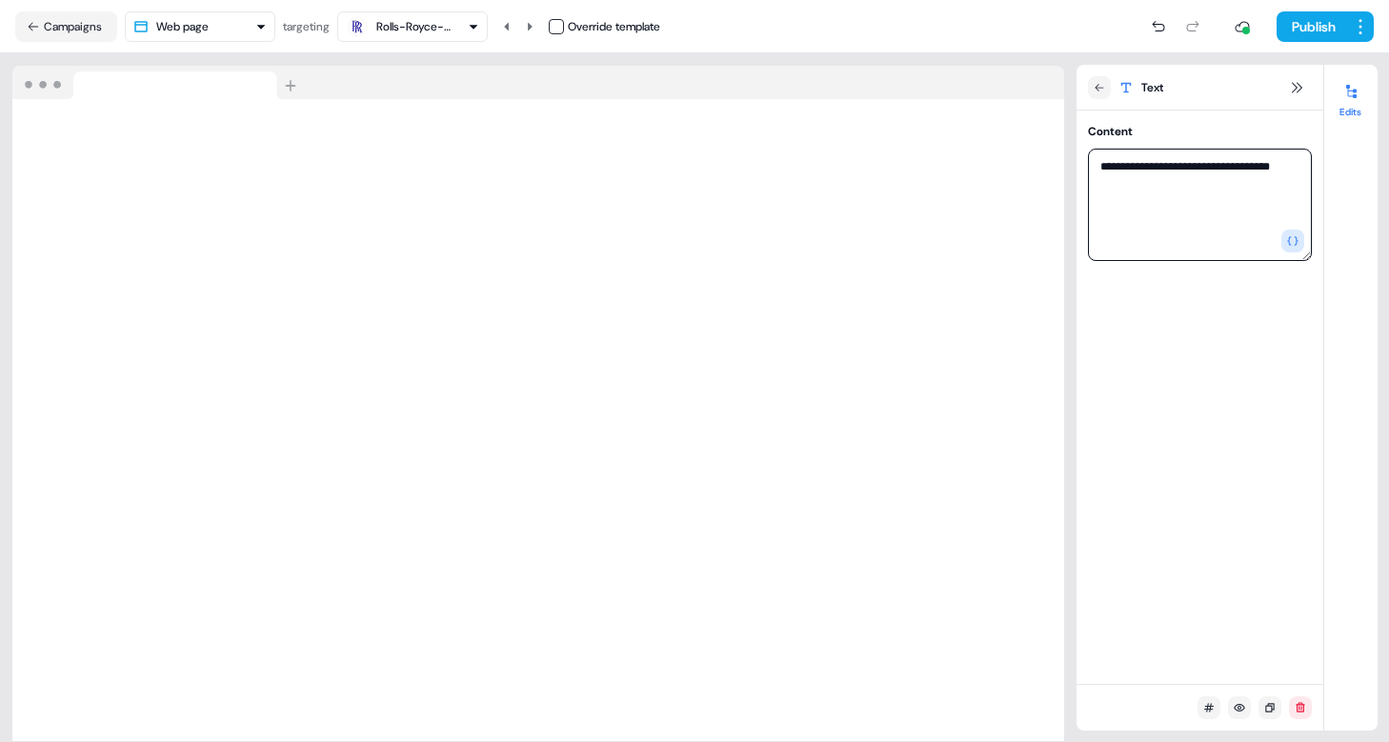
click at [1099, 167] on textarea "**********" at bounding box center [1200, 205] width 224 height 112
click at [1298, 242] on icon "button" at bounding box center [1292, 240] width 11 height 11
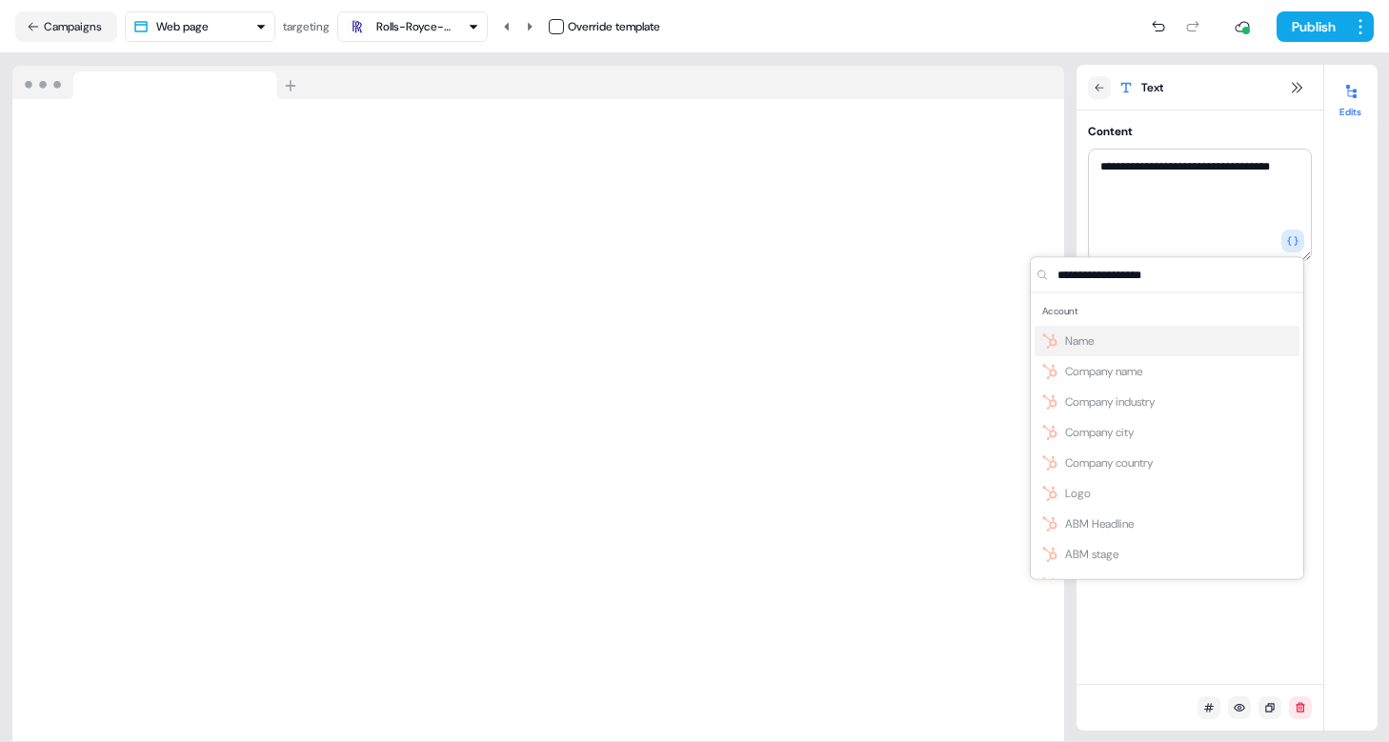
click at [1209, 641] on div "**********" at bounding box center [1200, 398] width 247 height 574
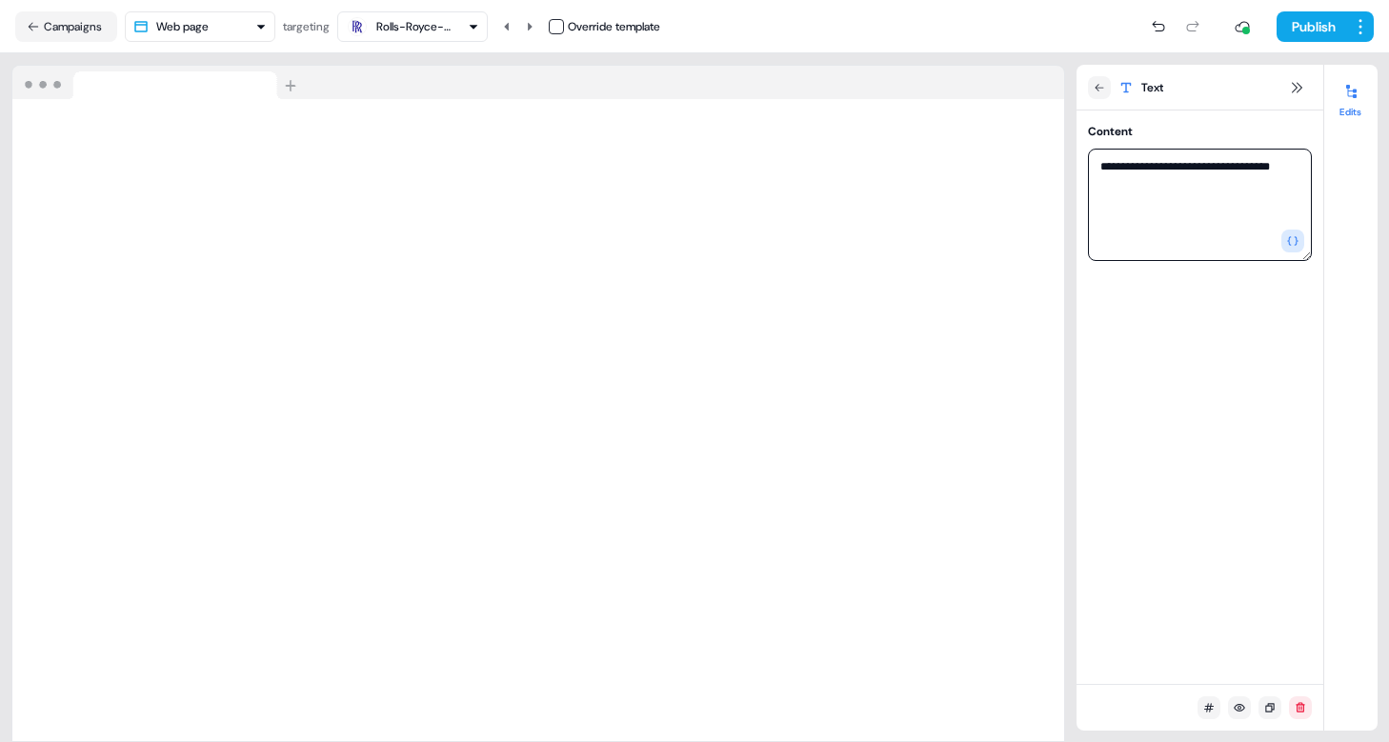
click at [1174, 221] on textarea "**********" at bounding box center [1200, 205] width 224 height 112
